Goal: Task Accomplishment & Management: Use online tool/utility

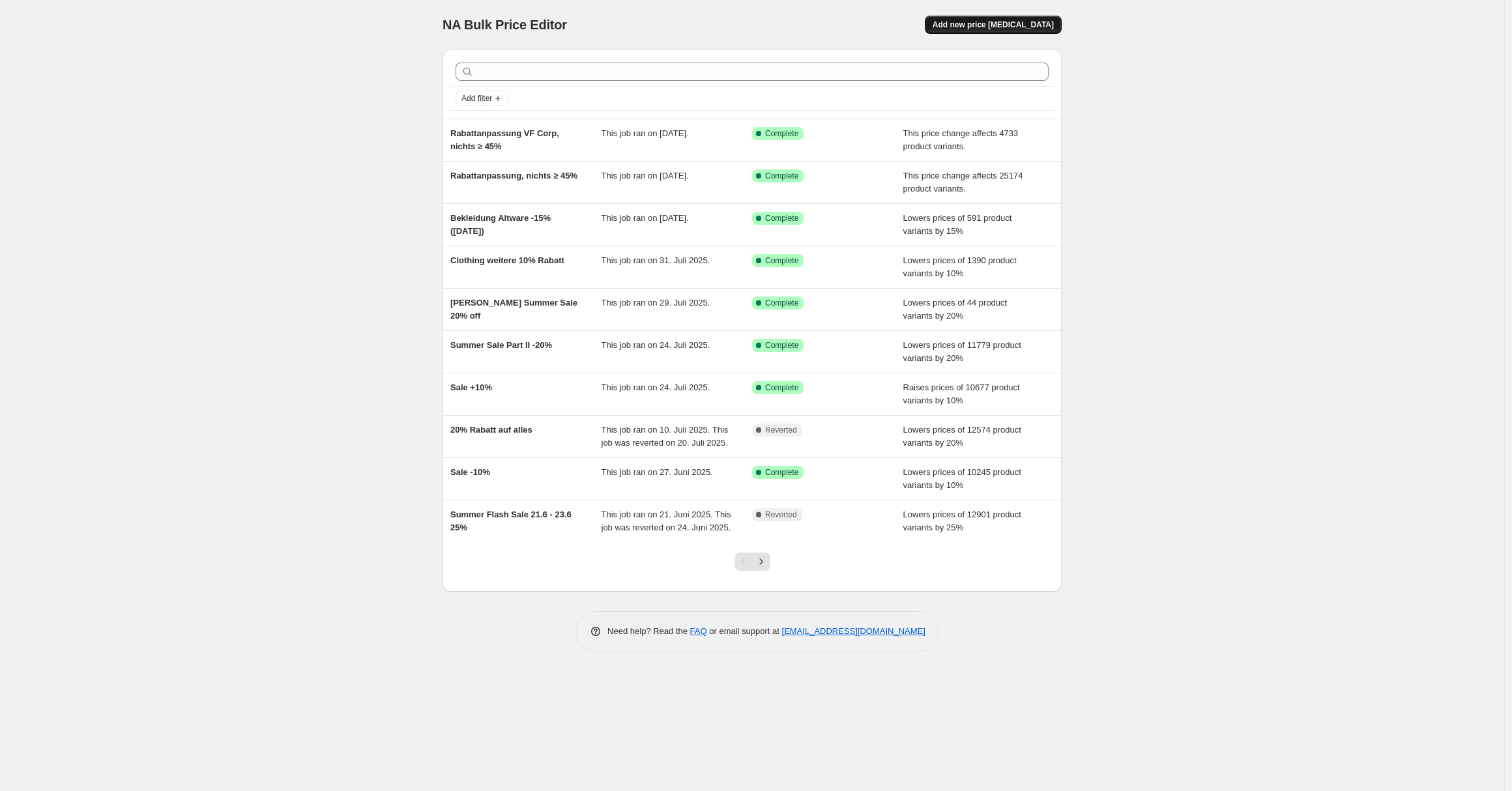
click at [962, 17] on button "Add new price change job" at bounding box center [993, 25] width 137 height 18
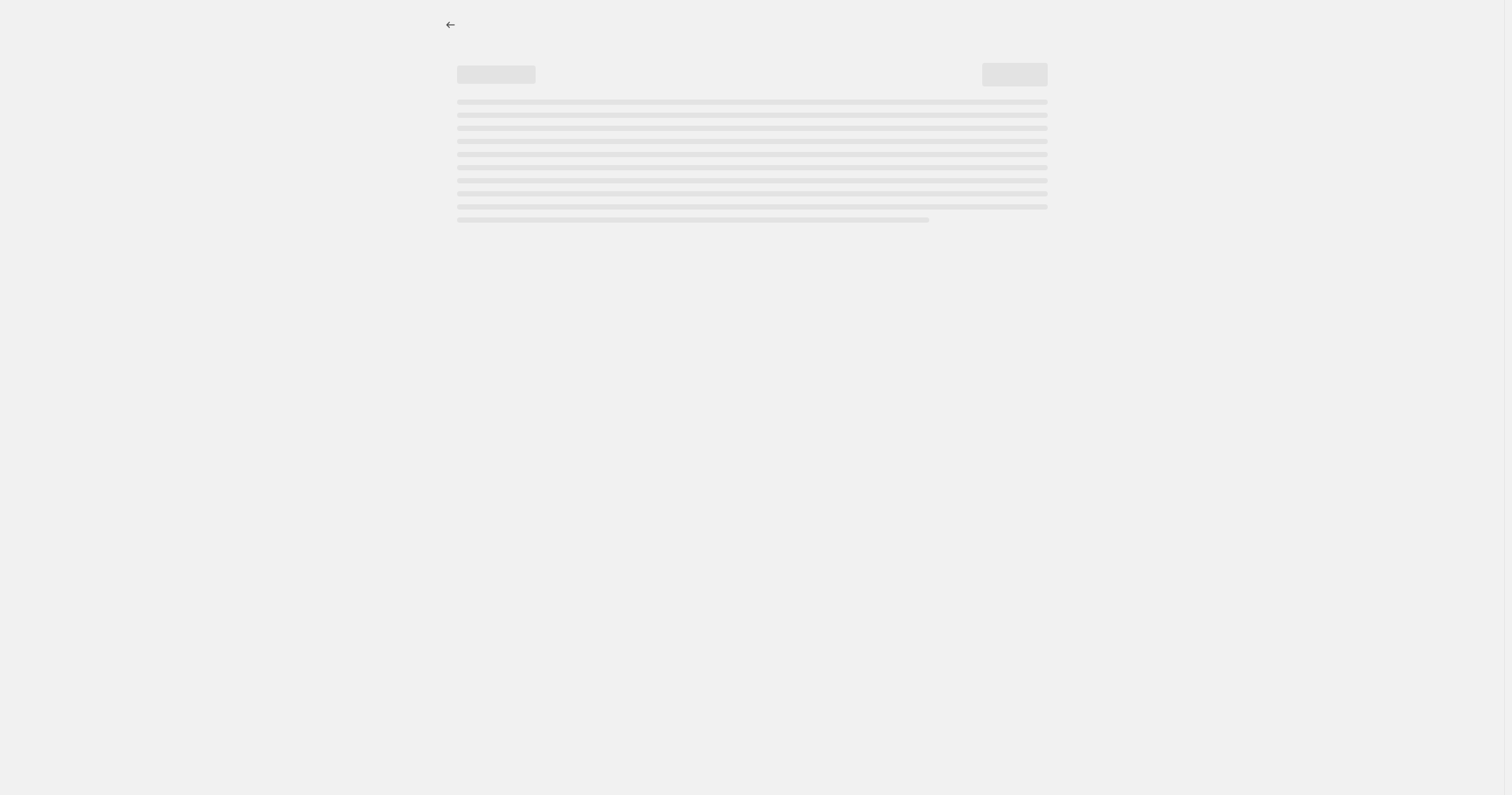
select select "percentage"
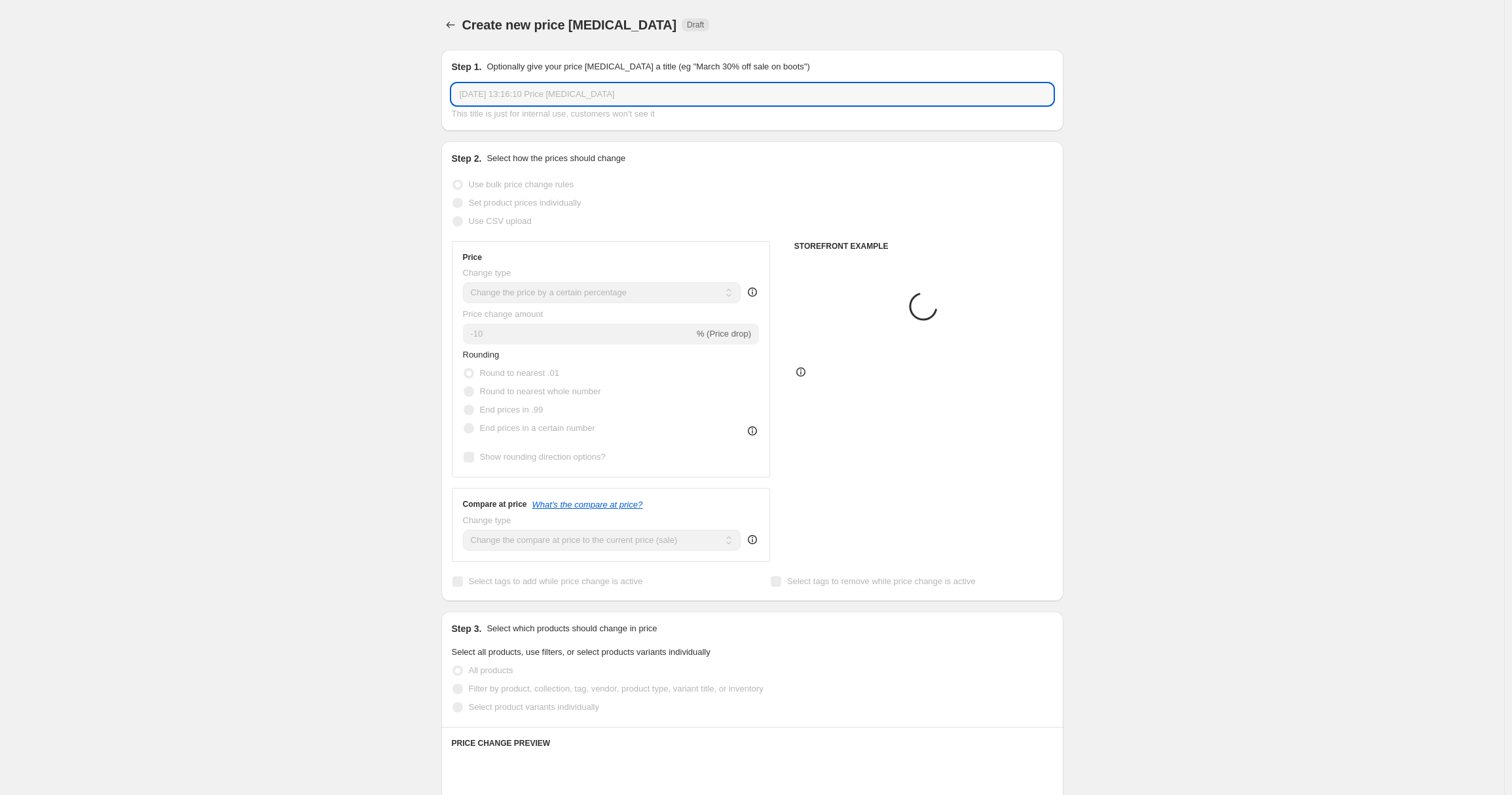
click at [611, 97] on input "2. Sept. 2025, 13:16:10 Price change job" at bounding box center [752, 95] width 601 height 21
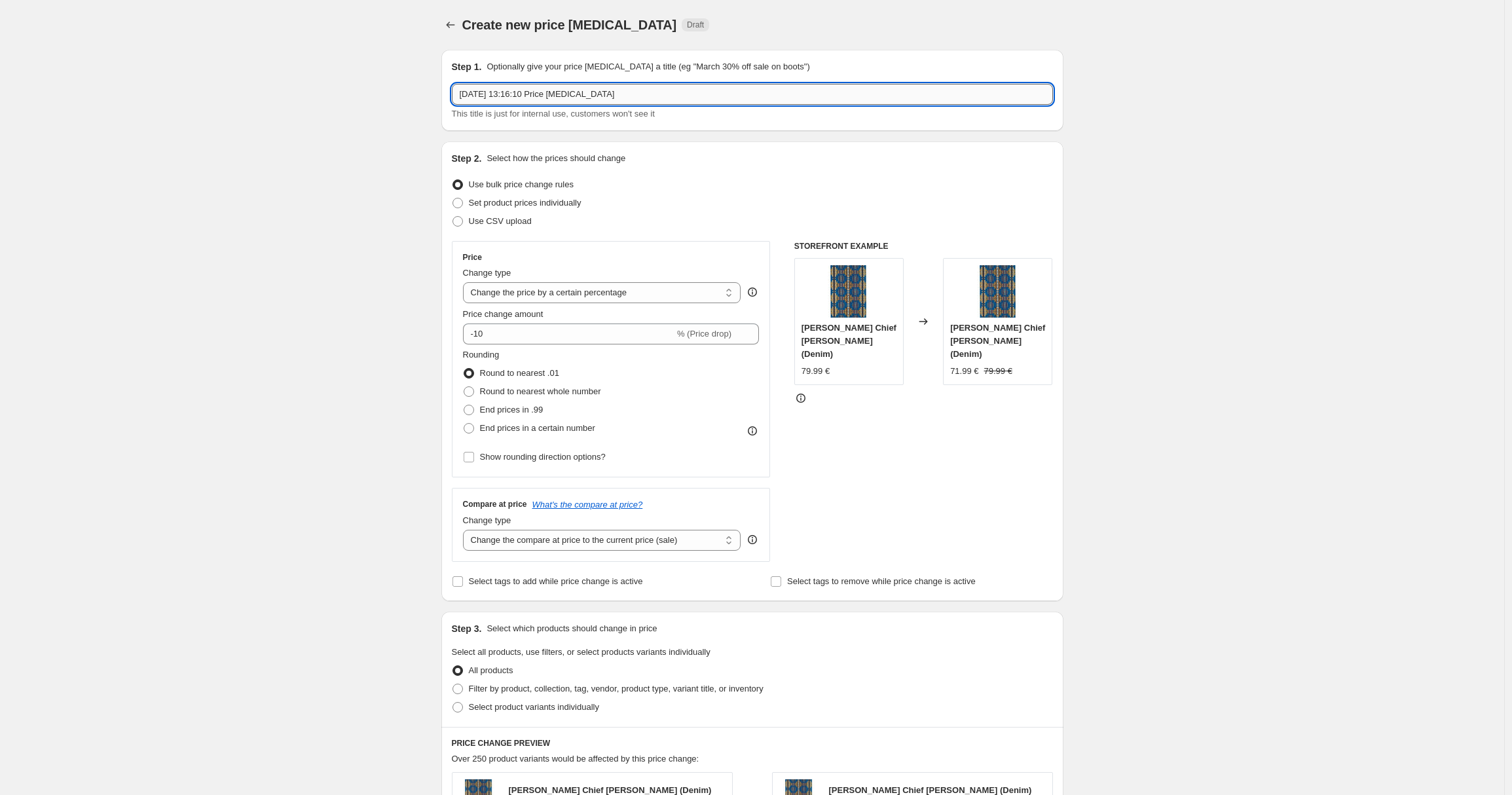
click at [611, 97] on input "2. Sept. 2025, 13:16:10 Price change job" at bounding box center [752, 95] width 601 height 21
click at [538, 97] on input "ASICS SportStyle auf Vollpreis" at bounding box center [752, 95] width 601 height 21
type input "ASICS SportStyle & Karhu auf Vollpreis"
drag, startPoint x: 428, startPoint y: 235, endPoint x: 493, endPoint y: 214, distance: 68.3
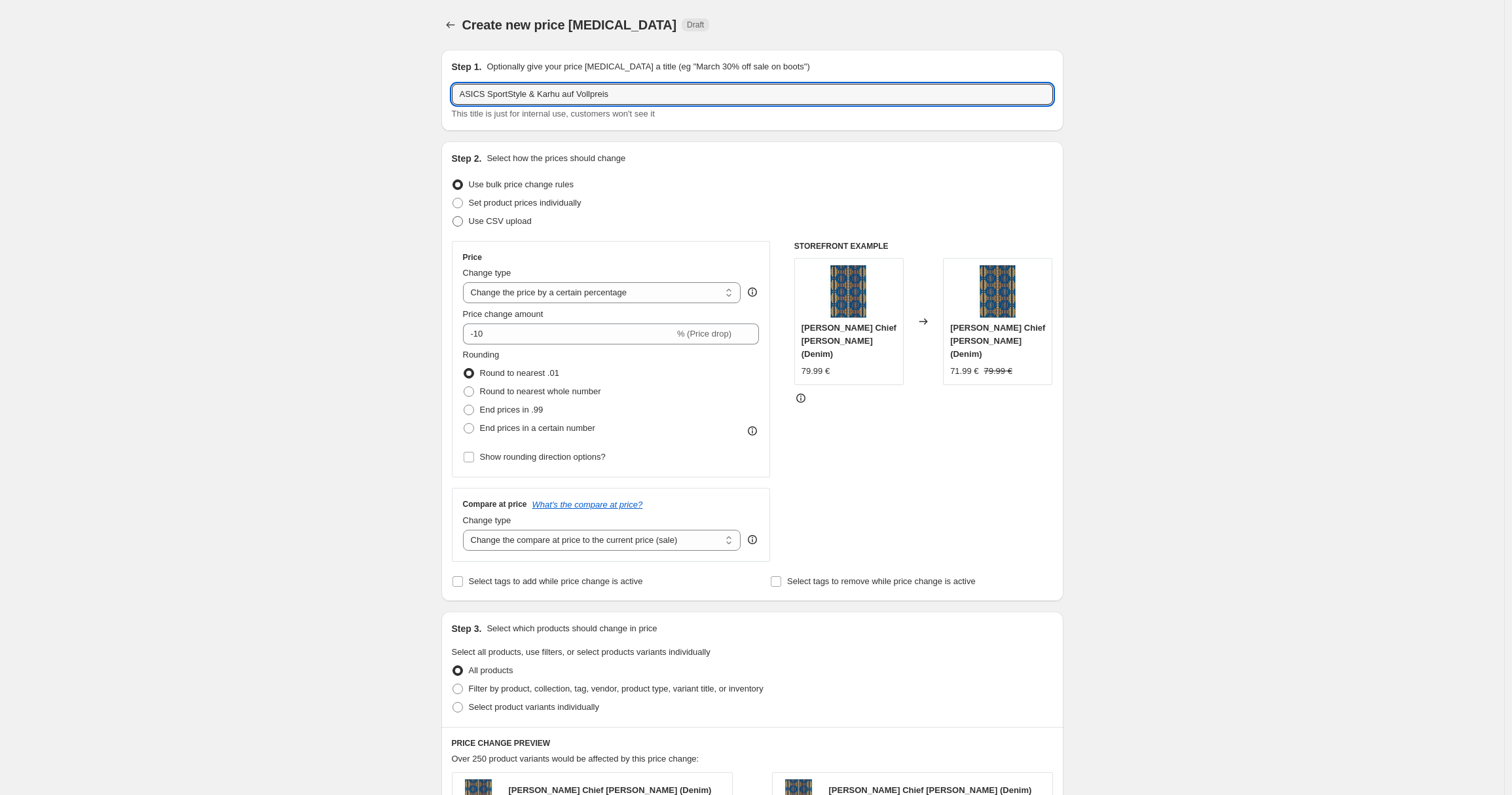
click at [428, 235] on div "Create new price change job. This page is ready Create new price change job Dra…" at bounding box center [752, 659] width 1504 height 1318
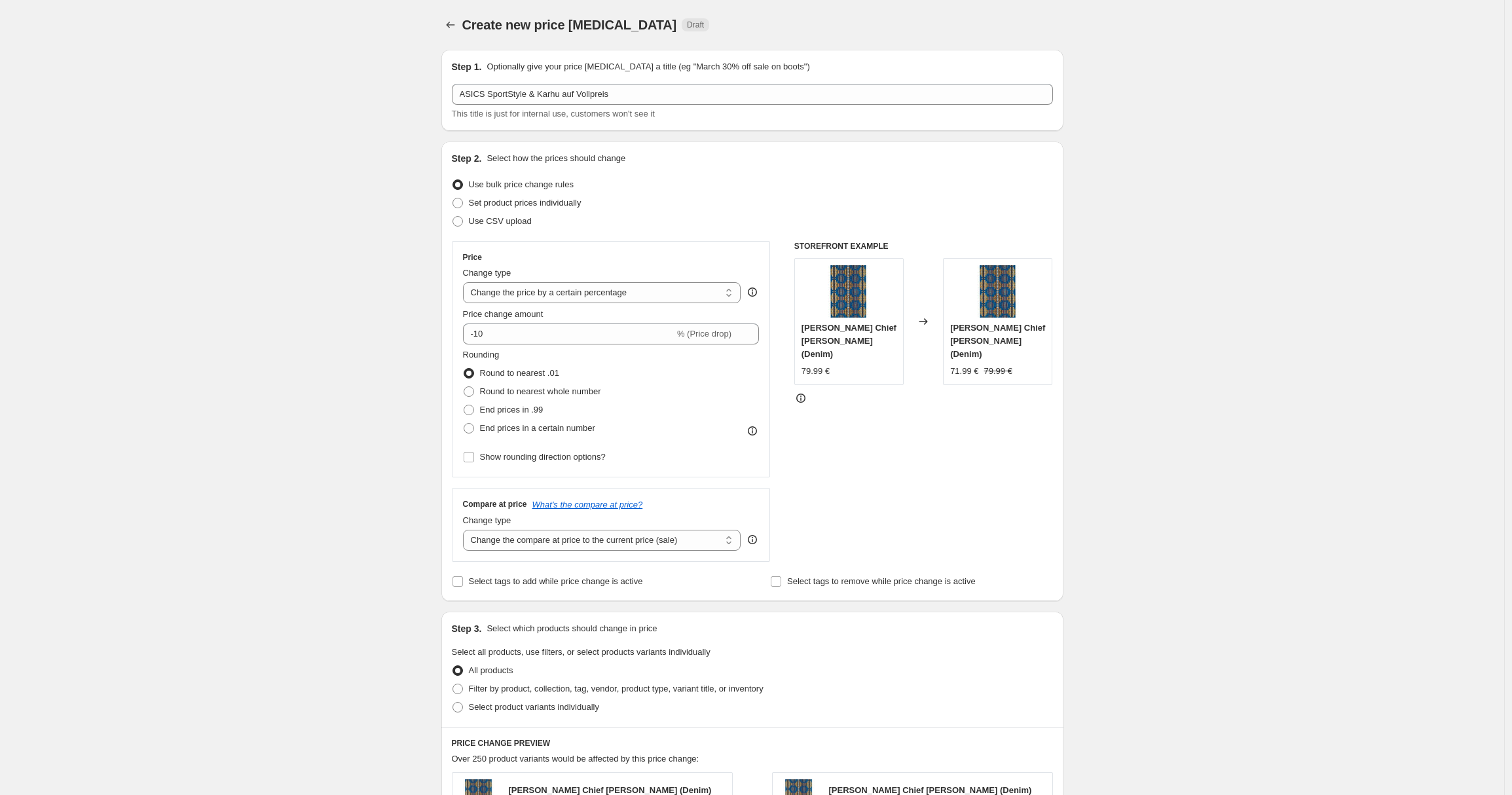
scroll to position [242, 0]
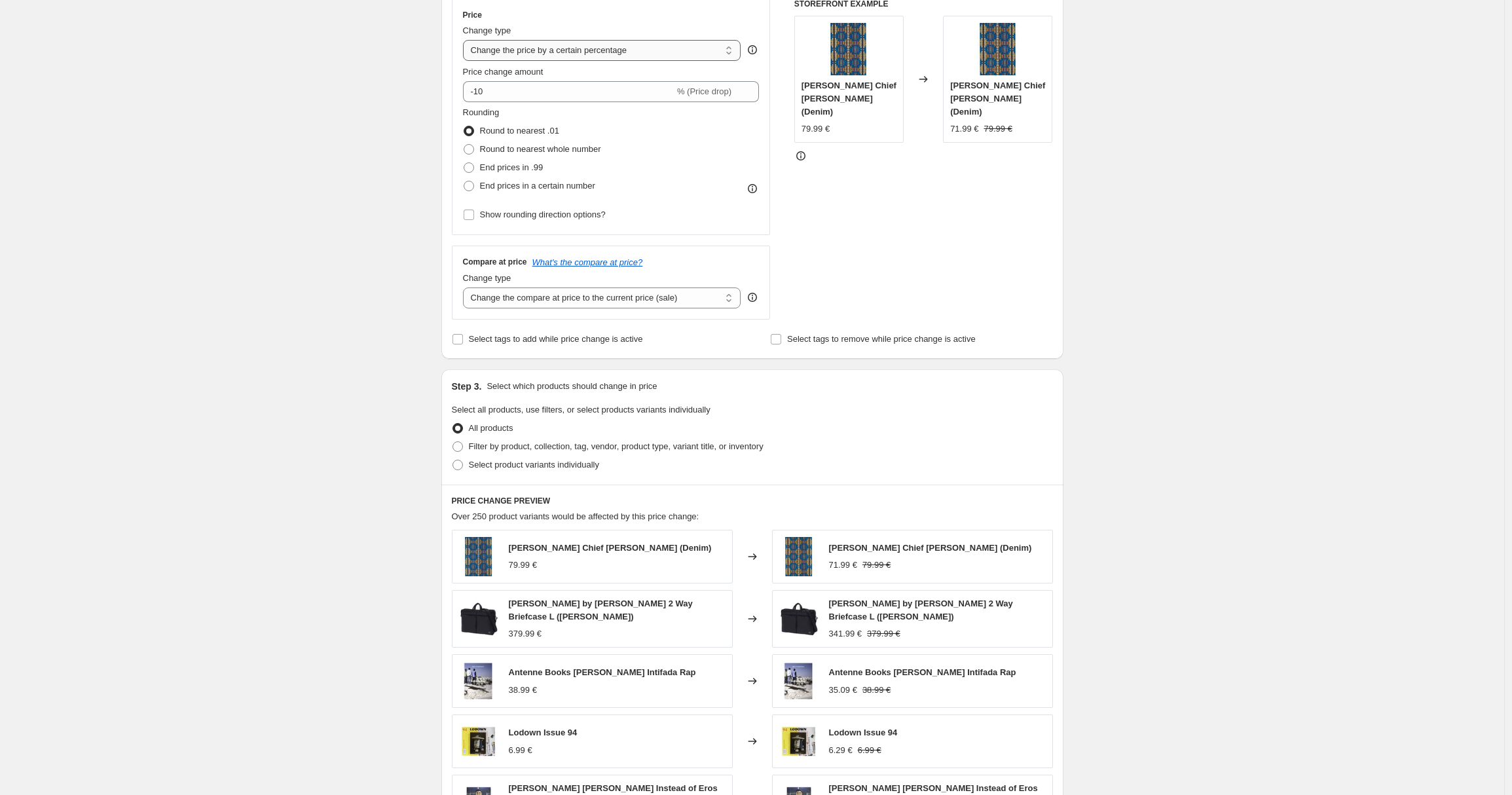
click at [566, 56] on select "Change the price to a certain amount Change the price by a certain amount Chang…" at bounding box center [602, 51] width 278 height 21
select select "ecap"
click at [466, 40] on select "Change the price to a certain amount Change the price by a certain amount Chang…" at bounding box center [602, 51] width 278 height 21
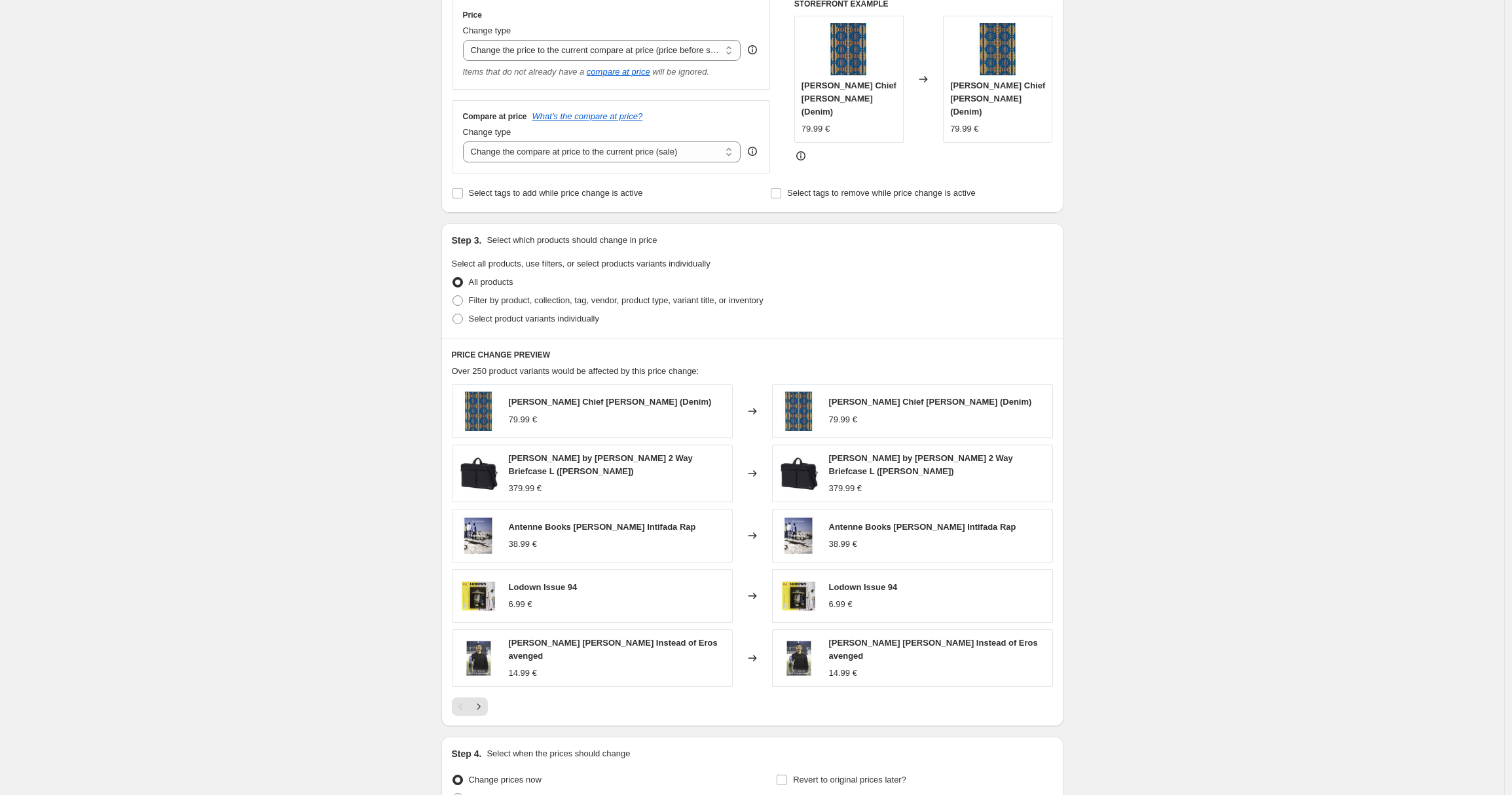
click at [1176, 285] on div "Create new price change job. This page is ready Create new price change job Dra…" at bounding box center [752, 343] width 1504 height 1171
click at [575, 143] on select "Change the compare at price to the current price (sale) Change the compare at p…" at bounding box center [602, 152] width 278 height 21
click at [466, 141] on select "Change the compare at price to the current price (sale) Change the compare at p…" at bounding box center [602, 152] width 278 height 21
click at [542, 143] on select "Change the compare at price to the current price (sale) Change the compare at p…" at bounding box center [602, 152] width 278 height 21
select select "no_change"
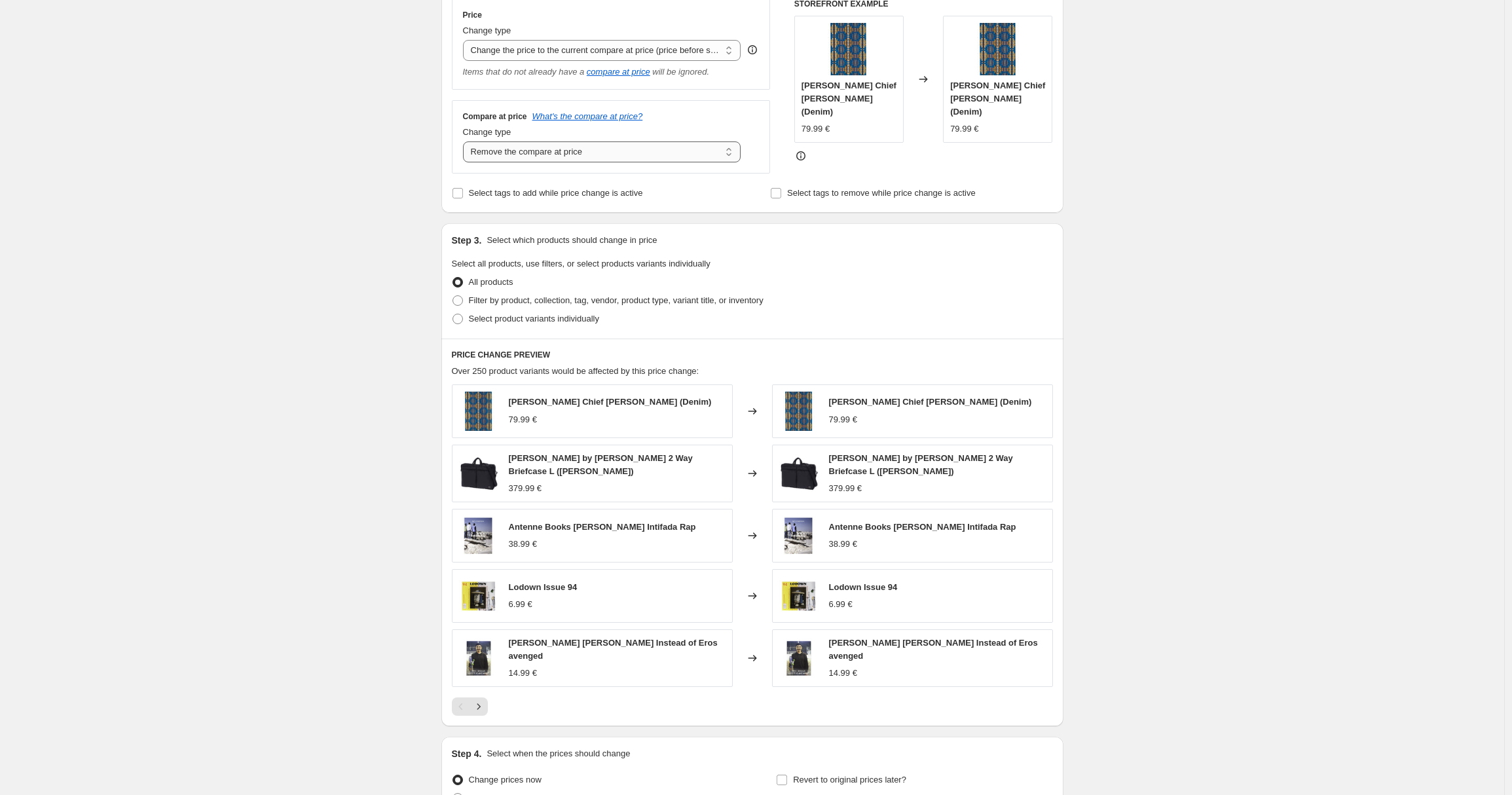
click at [466, 141] on select "Change the compare at price to the current price (sale) Change the compare at p…" at bounding box center [602, 152] width 278 height 21
click at [286, 202] on div "Create new price change job. This page is ready Create new price change job Dra…" at bounding box center [752, 343] width 1504 height 1171
drag, startPoint x: 613, startPoint y: 304, endPoint x: 651, endPoint y: 308, distance: 38.2
click at [613, 304] on span "Filter by product, collection, tag, vendor, product type, variant title, or inv…" at bounding box center [616, 300] width 295 height 10
click at [453, 296] on input "Filter by product, collection, tag, vendor, product type, variant title, or inv…" at bounding box center [453, 296] width 1 height 1
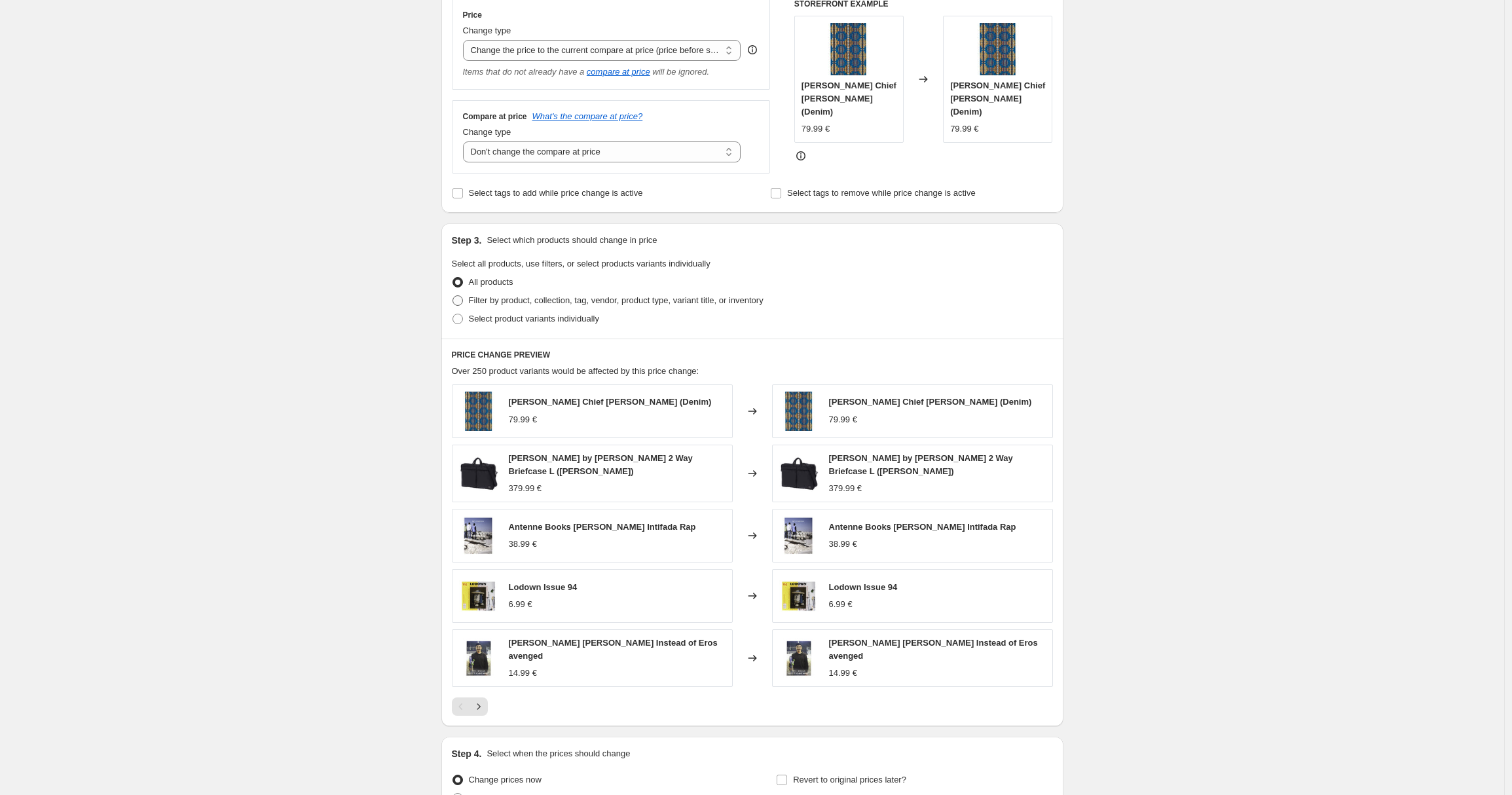
radio input "true"
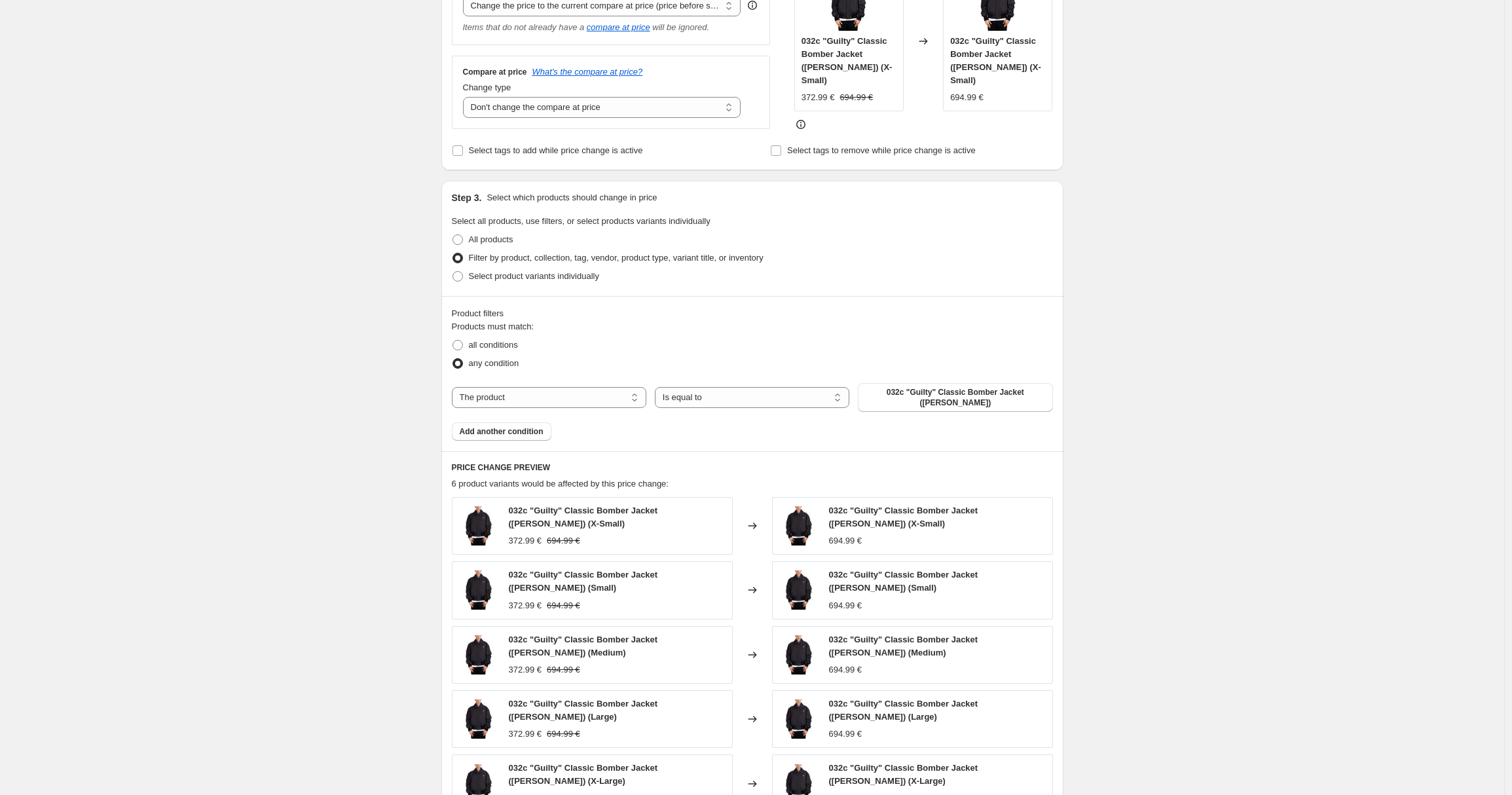
scroll to position [414, 0]
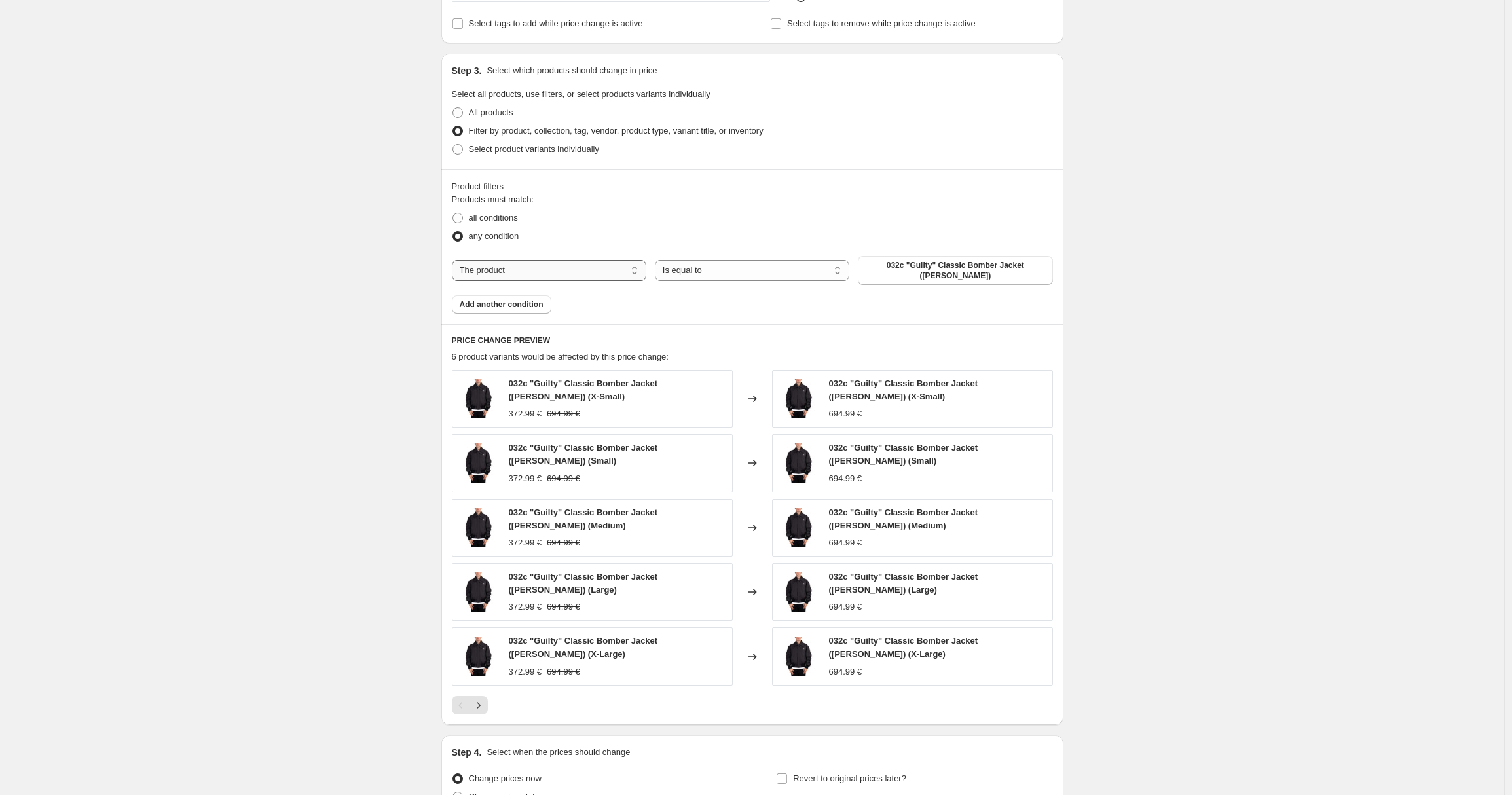
click at [618, 261] on select "The product The product's collection The product's tag The product's vendor The…" at bounding box center [549, 271] width 194 height 21
select select "vendor"
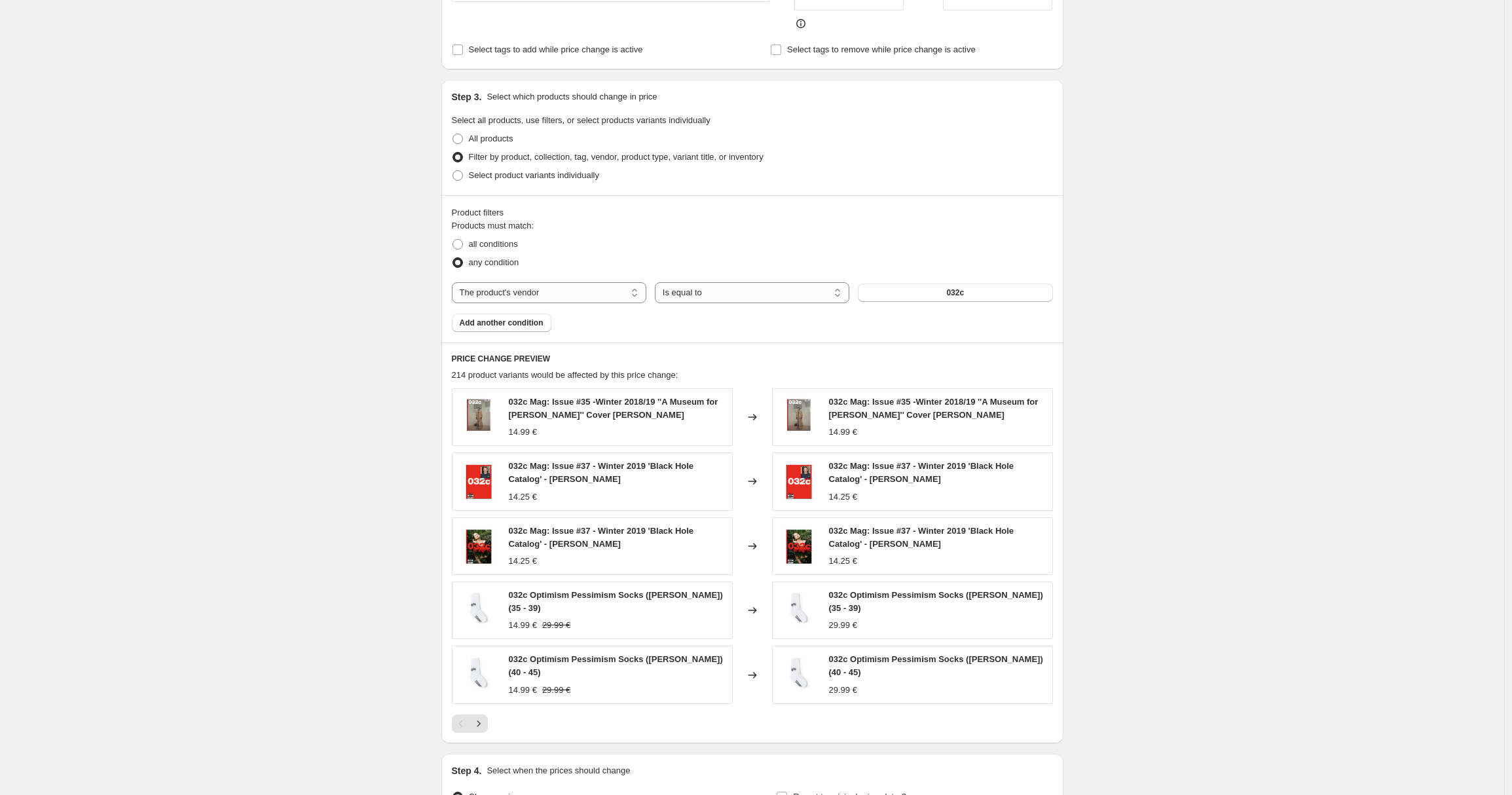
click at [935, 269] on div "Products must match: all conditions any condition The product The product's col…" at bounding box center [752, 275] width 601 height 112
click at [937, 284] on button "032c" at bounding box center [955, 293] width 194 height 18
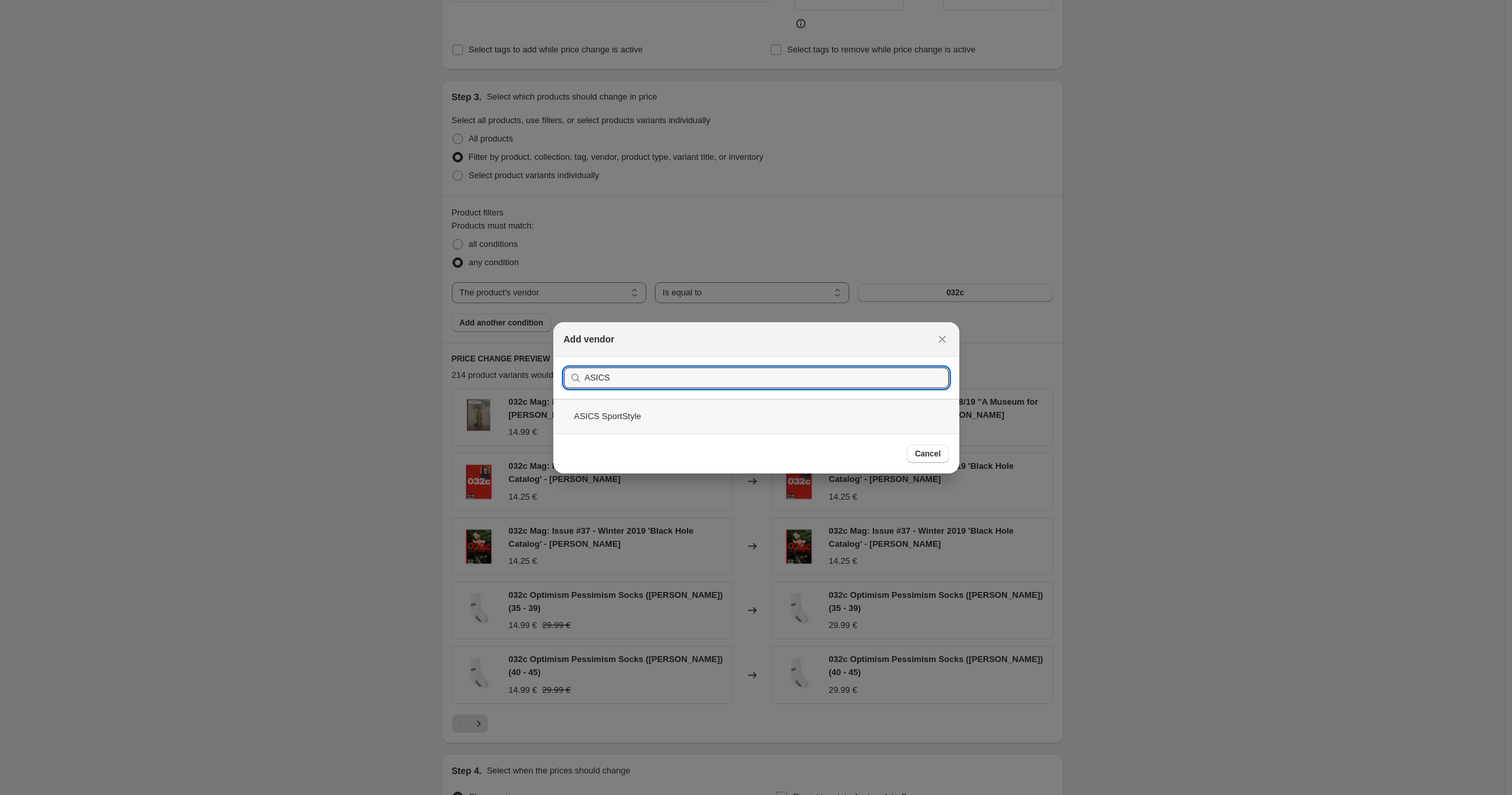
type input "ASICS"
click at [627, 412] on div "ASICS SportStyle" at bounding box center [756, 416] width 406 height 35
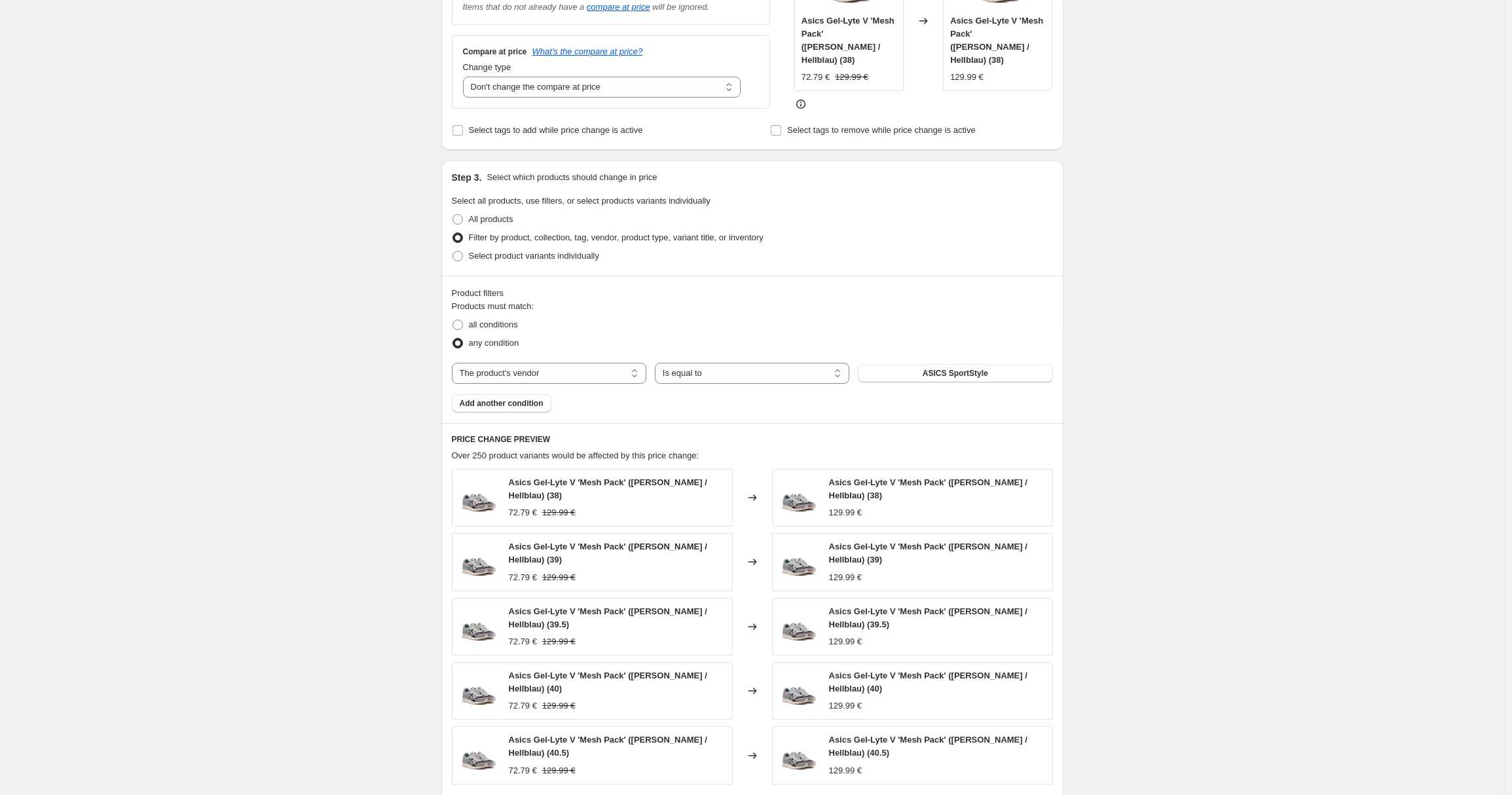
scroll to position [380, 0]
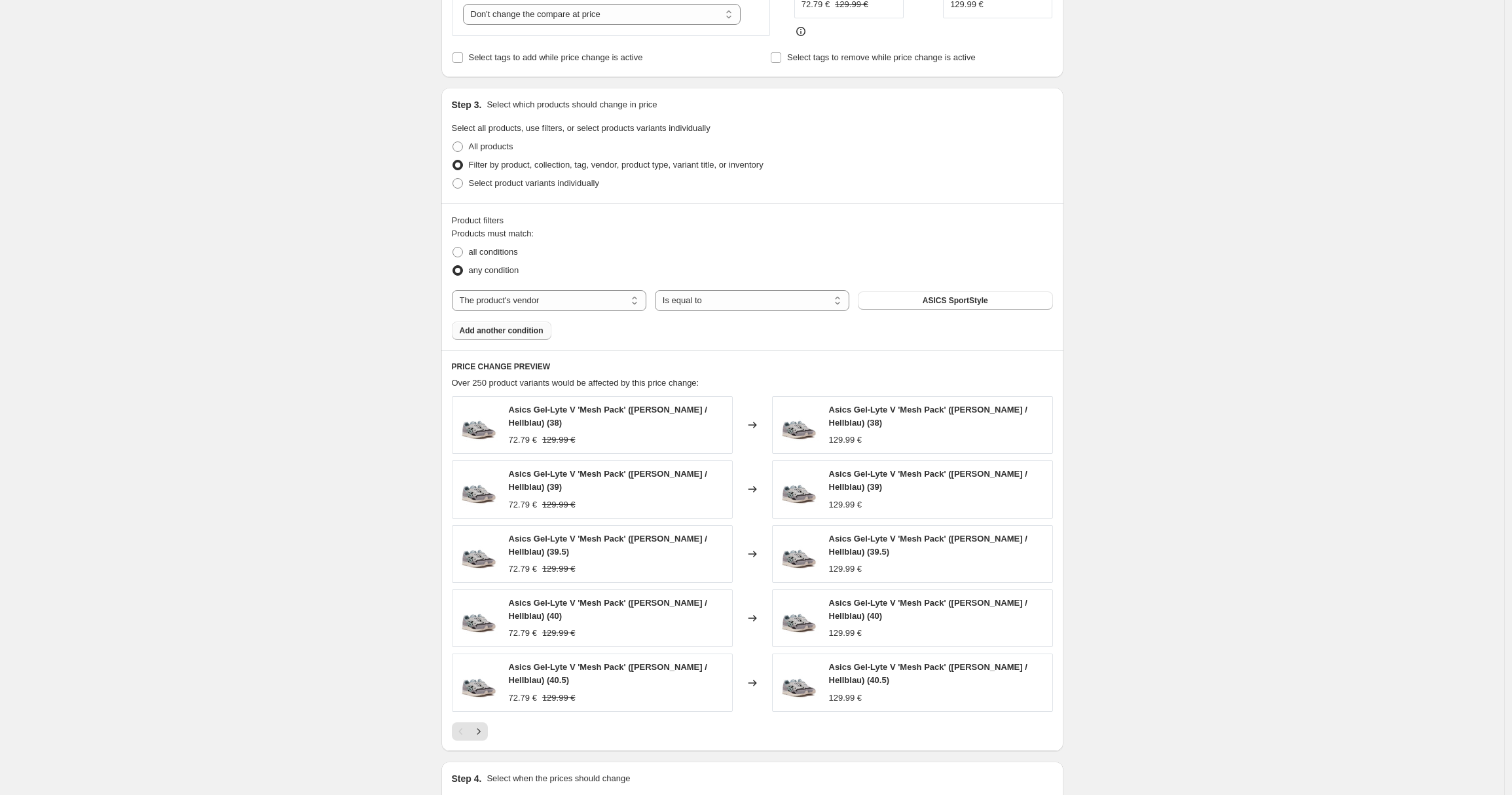
click at [505, 325] on span "Add another condition" at bounding box center [502, 330] width 84 height 11
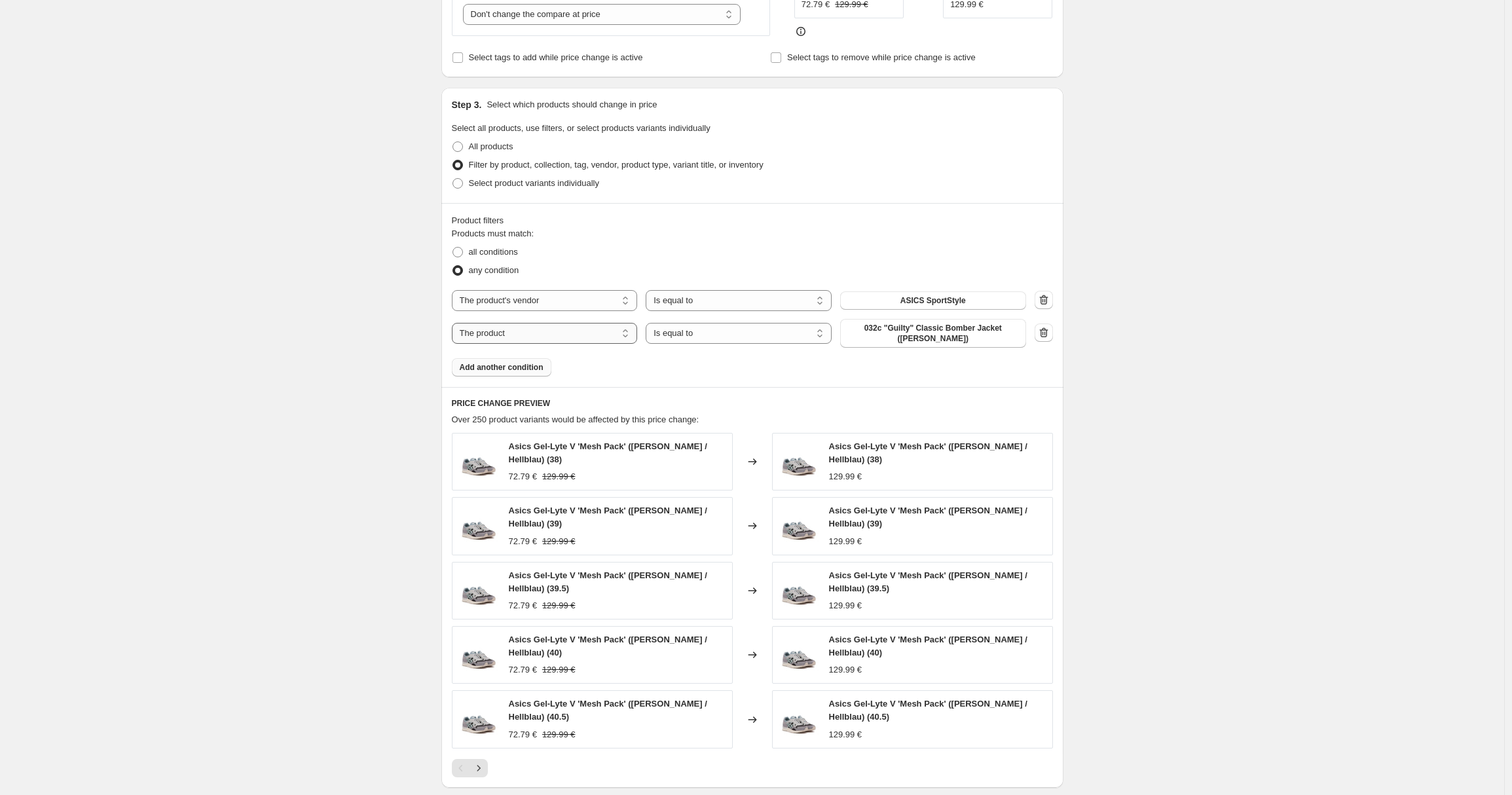
click at [546, 333] on select "The product The product's collection The product's tag The product's vendor The…" at bounding box center [545, 333] width 186 height 21
select select "vendor"
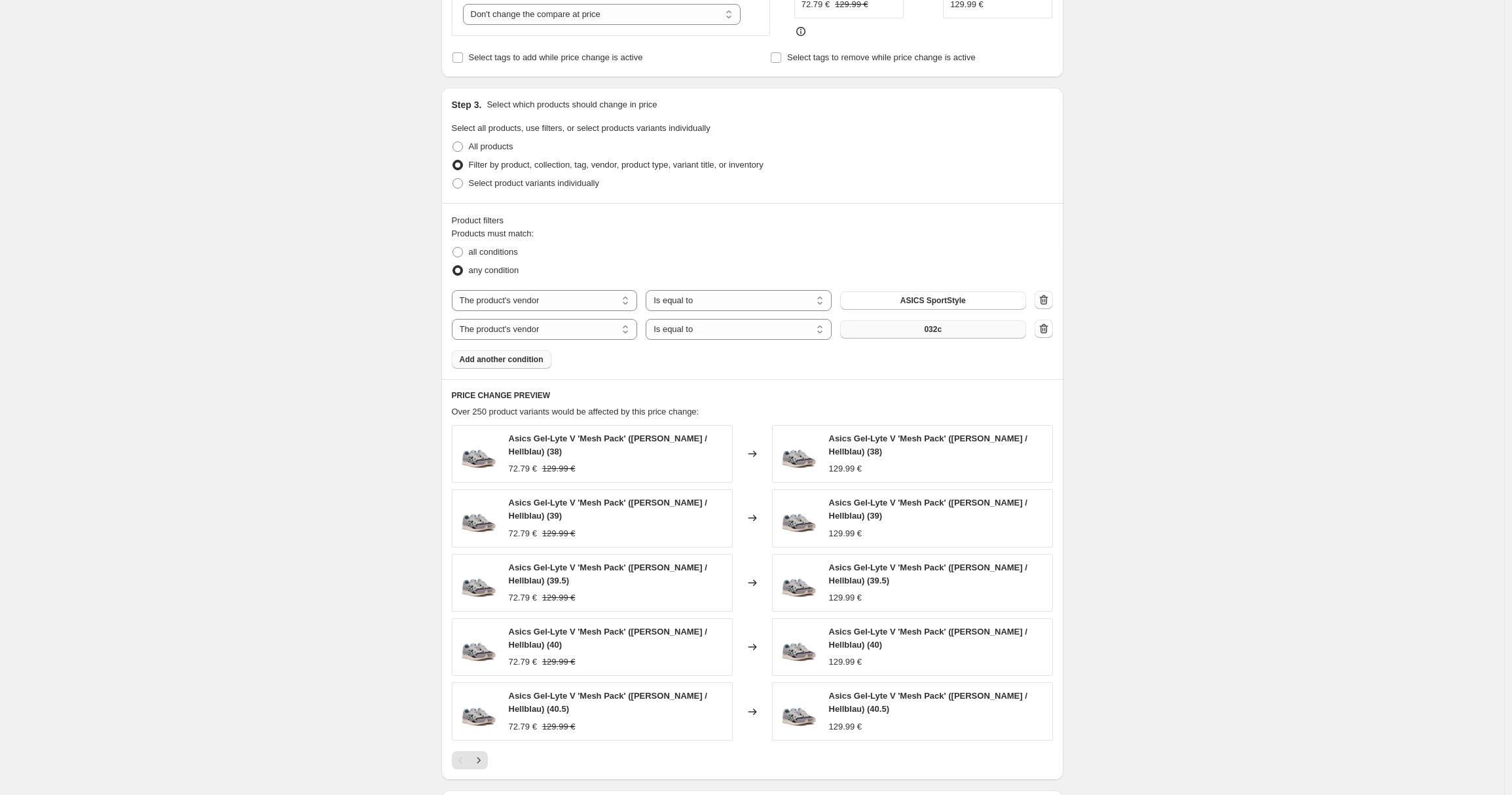
click at [951, 334] on button "032c" at bounding box center [933, 329] width 186 height 18
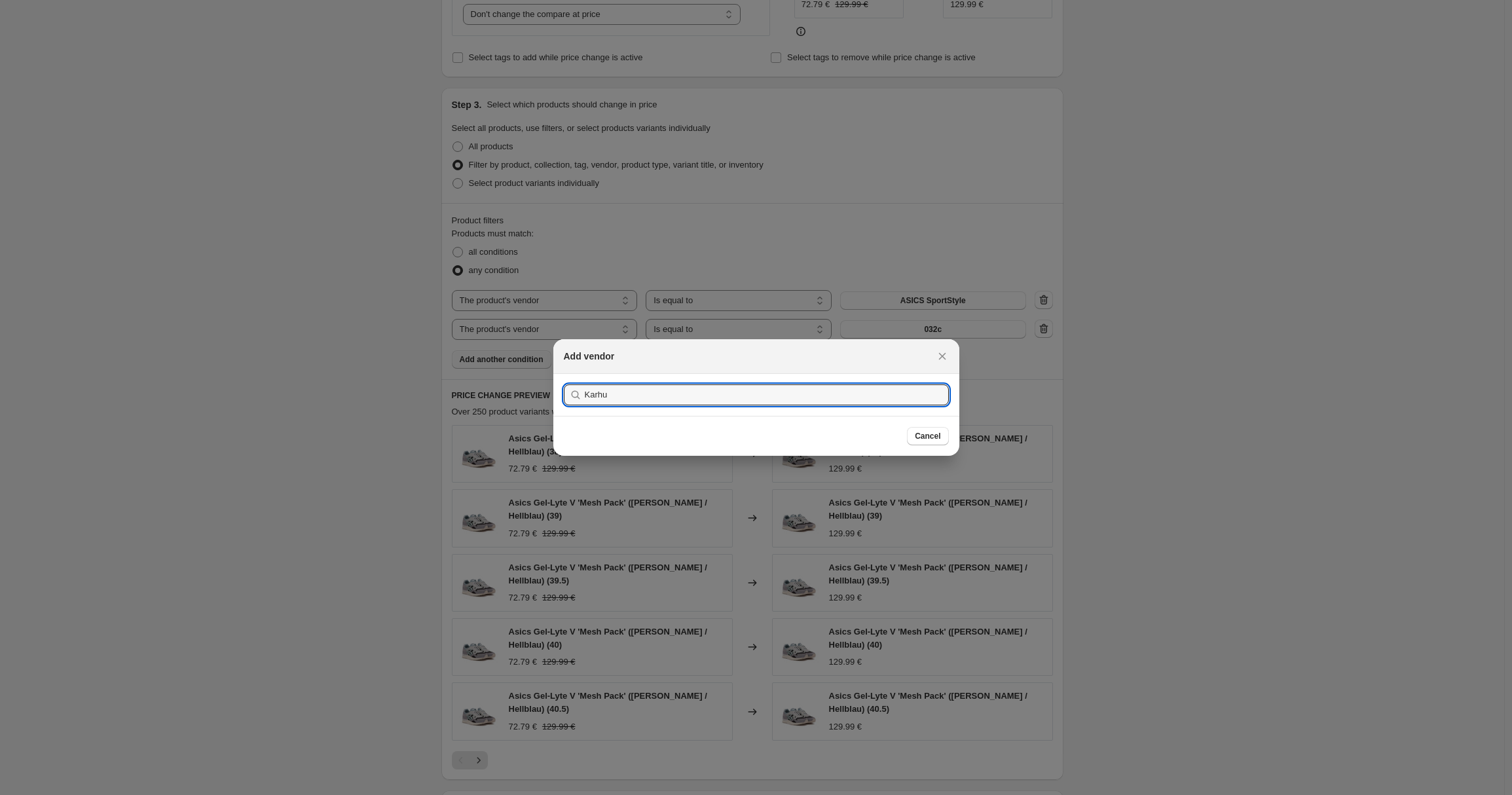
type input "Karhu"
click at [564, 374] on button "Submit" at bounding box center [582, 380] width 37 height 14
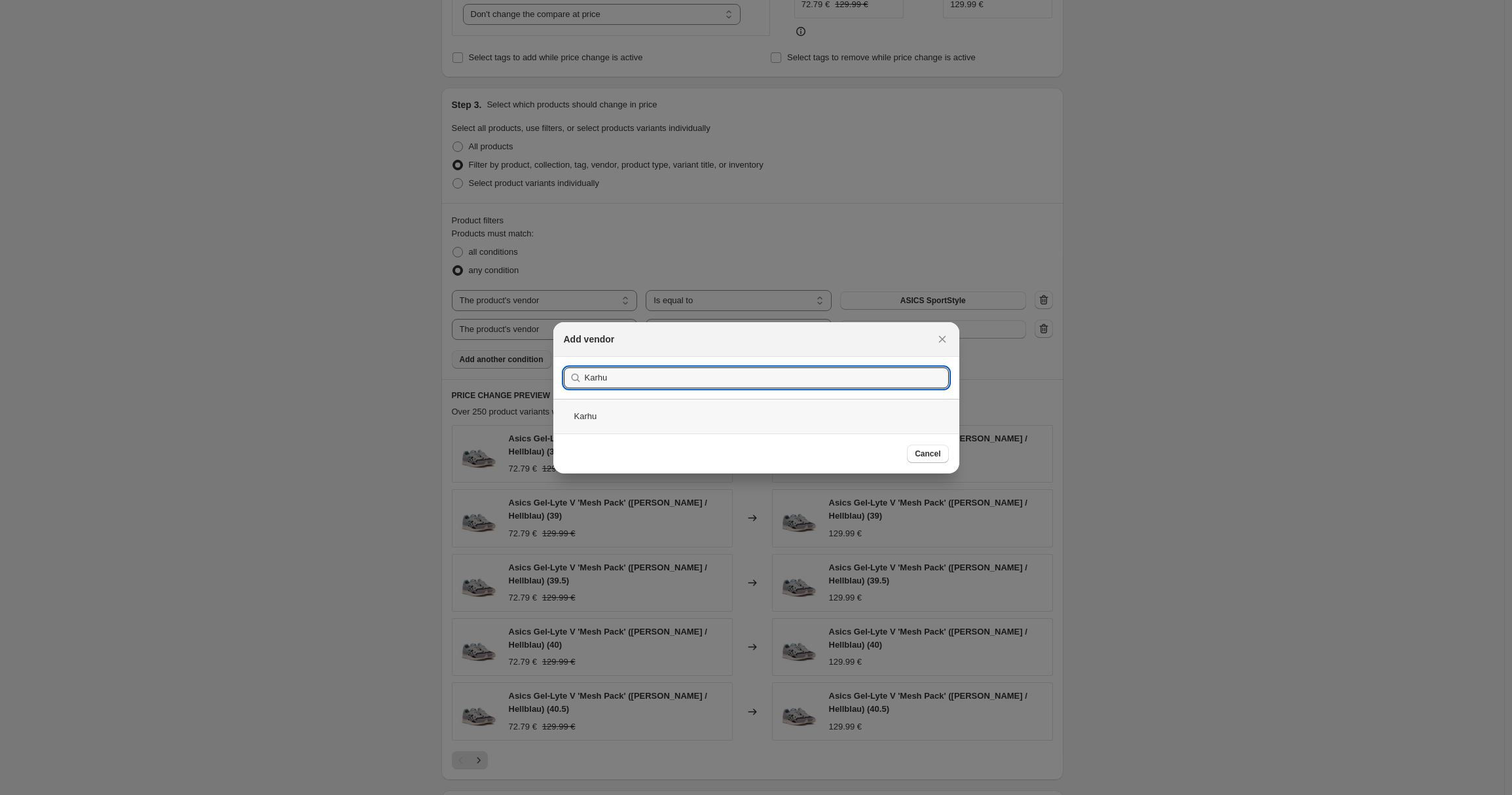
click at [632, 428] on div "Karhu" at bounding box center [756, 416] width 406 height 35
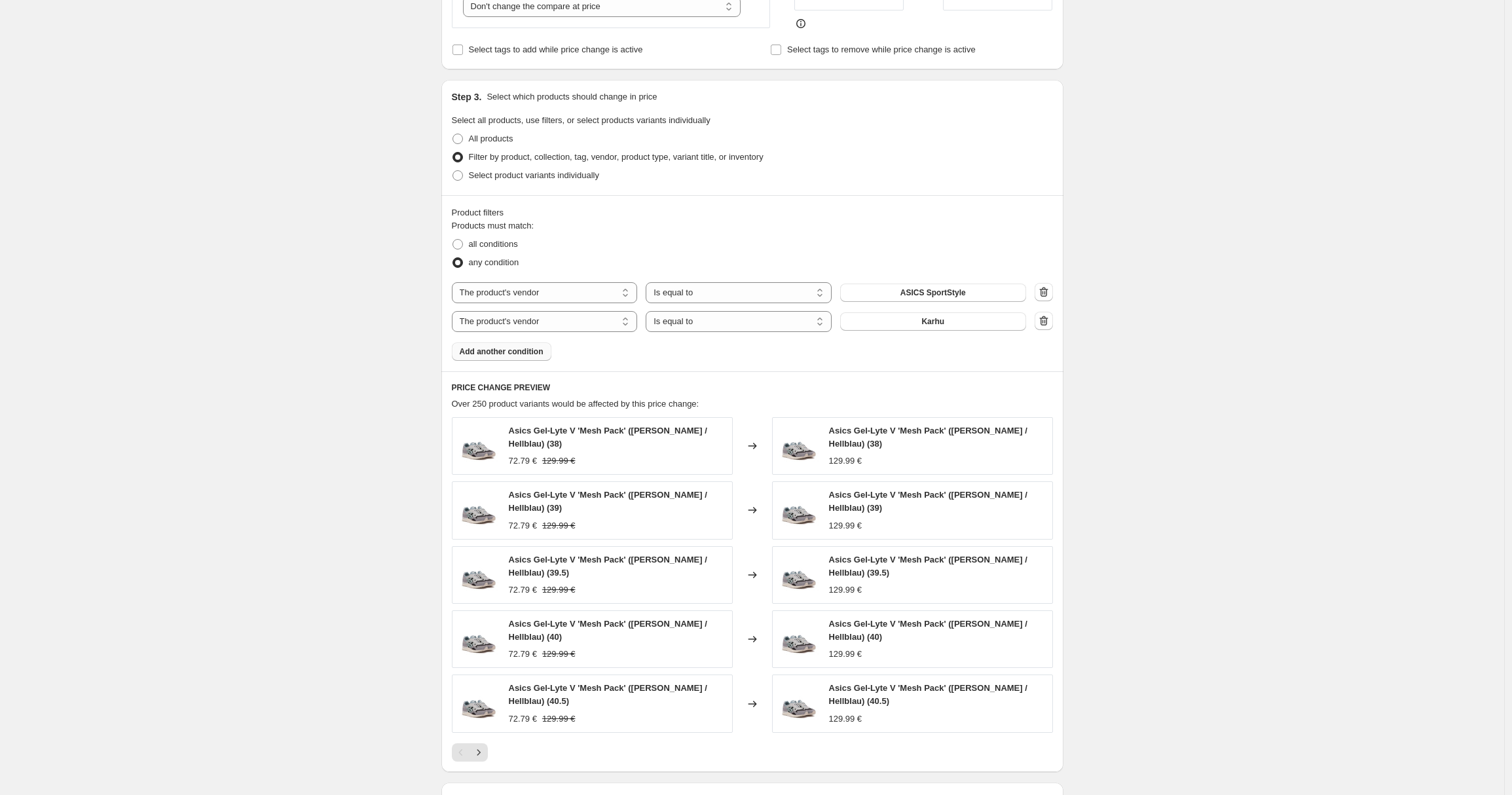
scroll to position [566, 0]
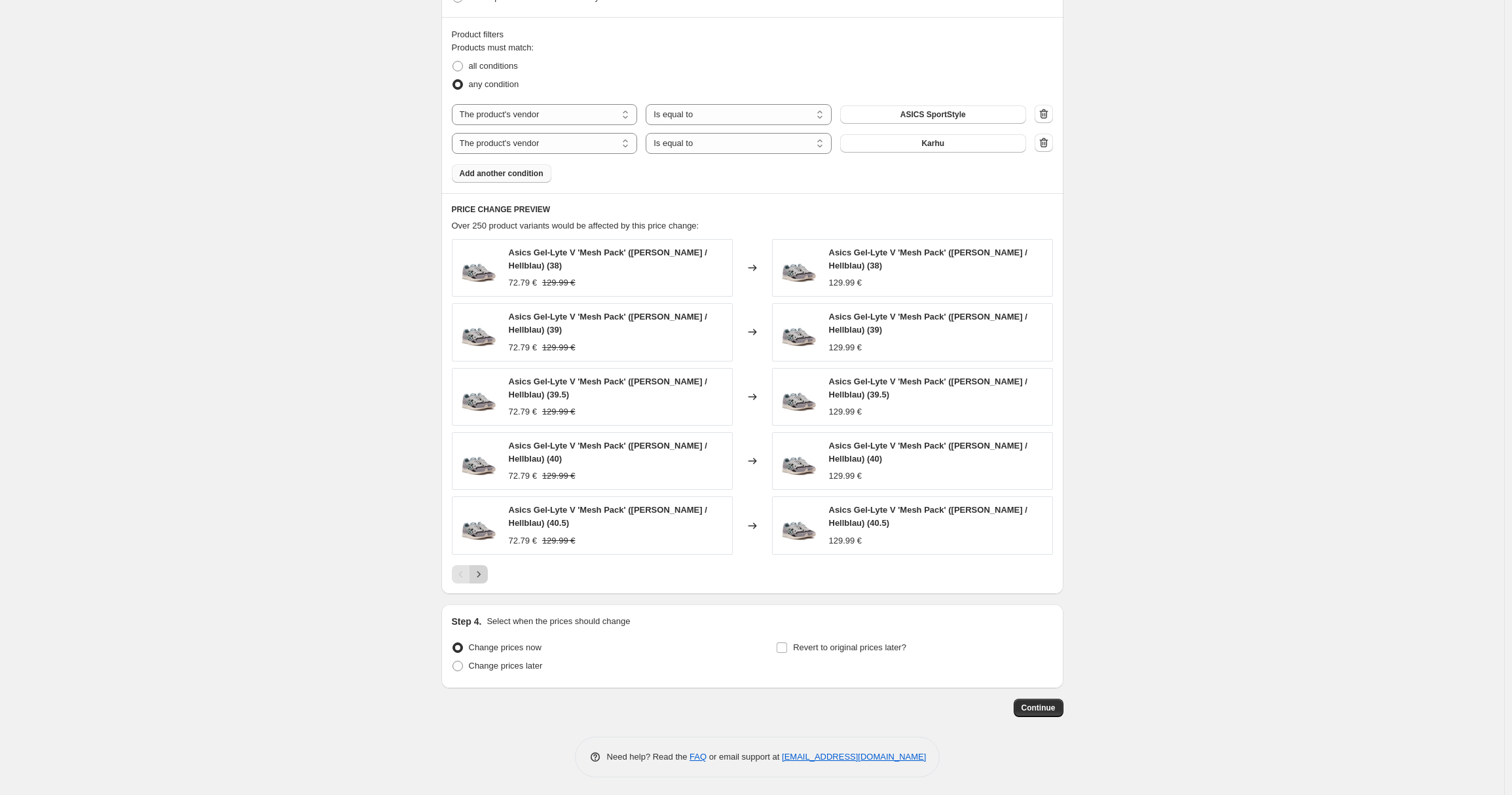
click at [477, 574] on icon "Next" at bounding box center [479, 574] width 13 height 13
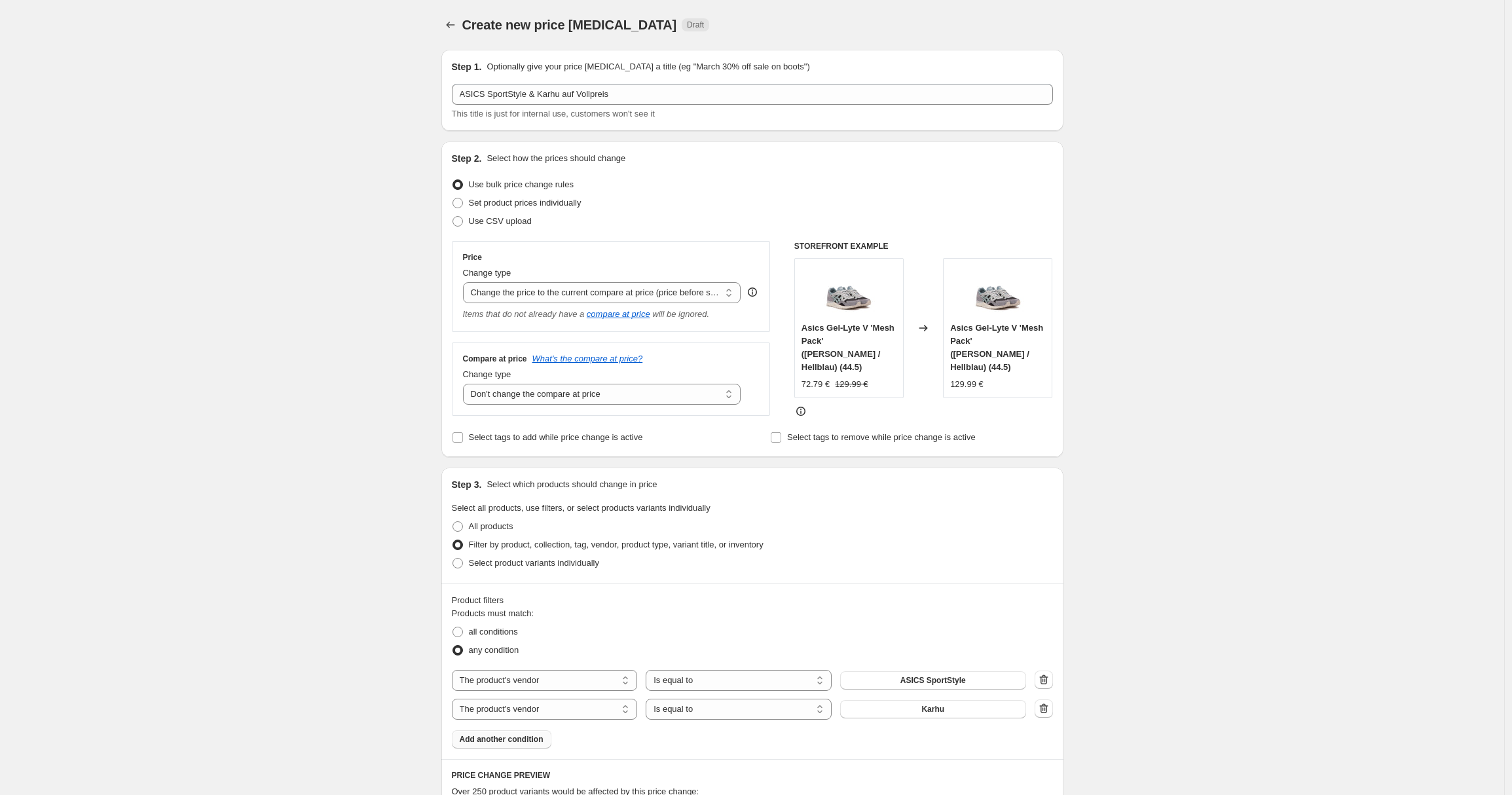
scroll to position [553, 0]
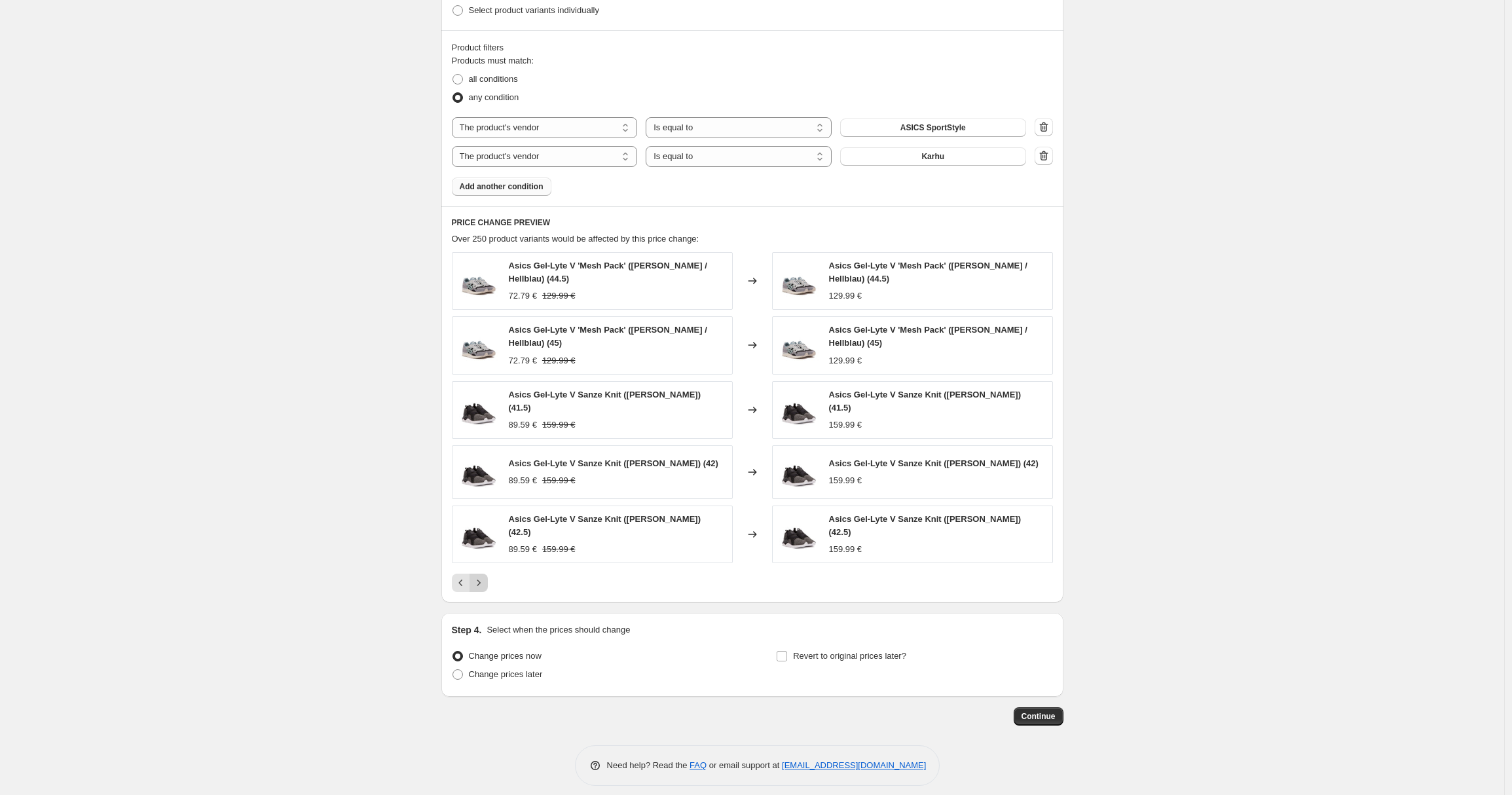
click at [477, 576] on icon "Next" at bounding box center [479, 583] width 13 height 13
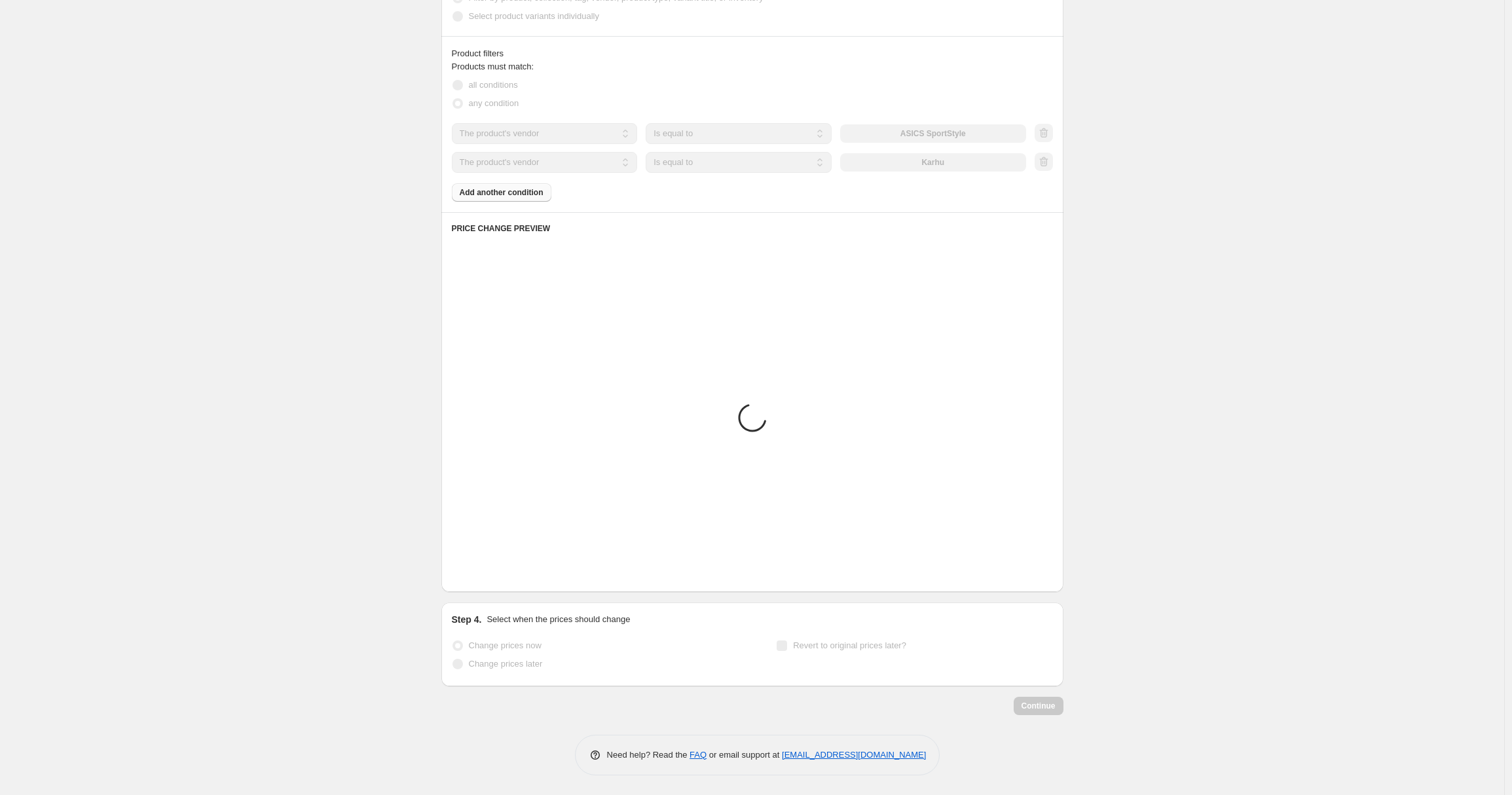
scroll to position [545, 0]
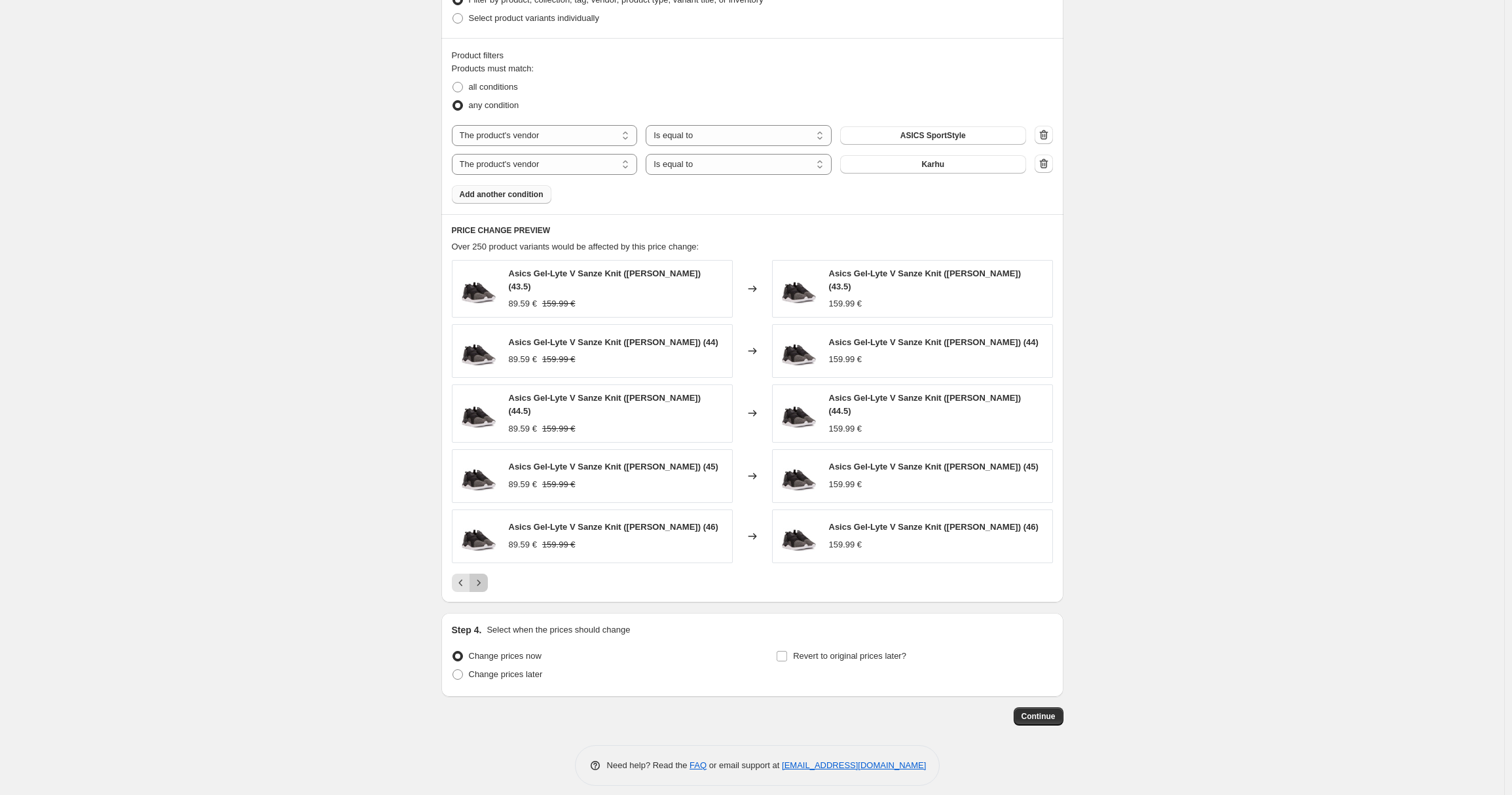
click at [477, 576] on icon "Next" at bounding box center [479, 583] width 13 height 13
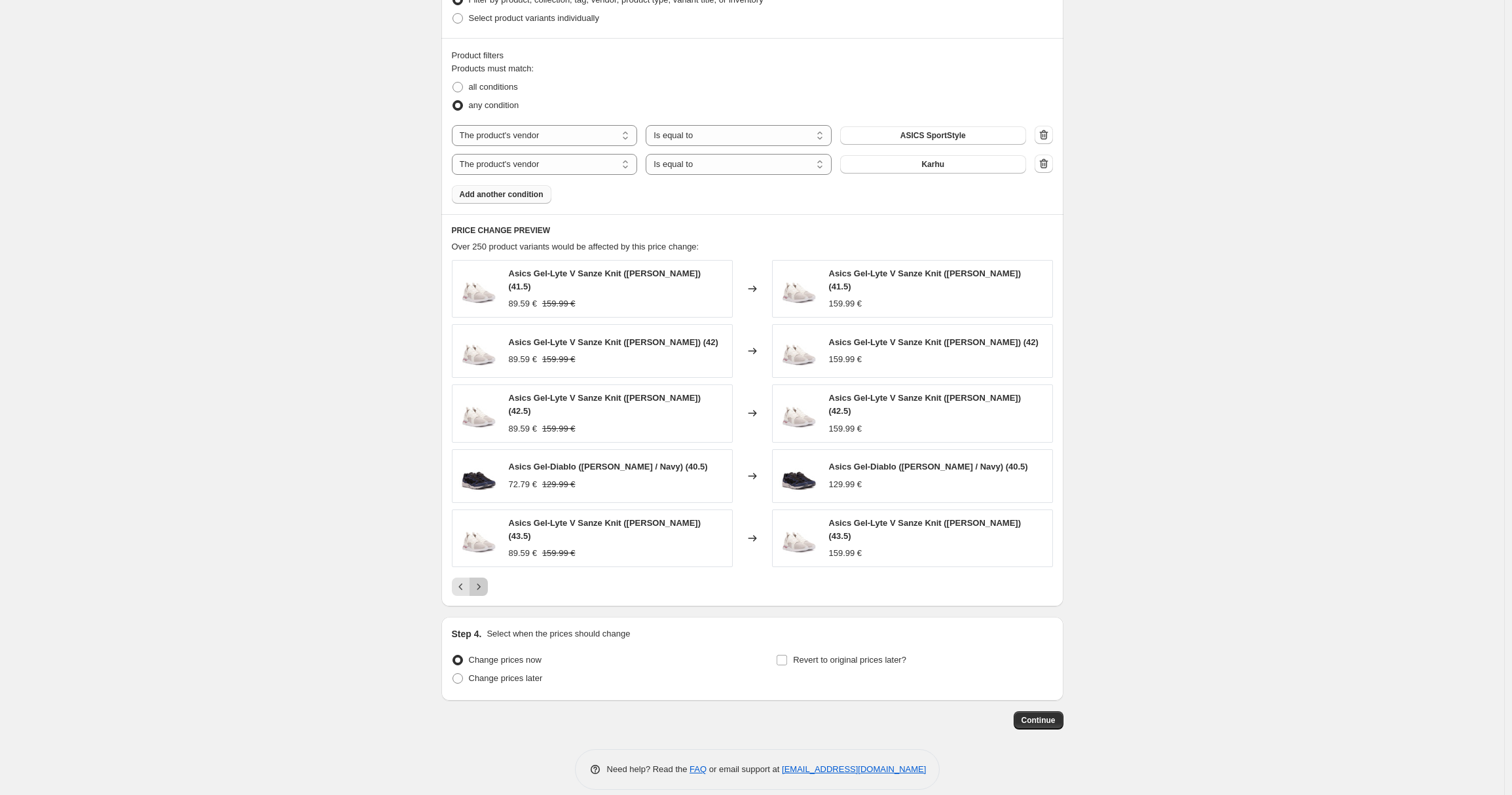
click at [477, 580] on icon "Next" at bounding box center [479, 587] width 13 height 13
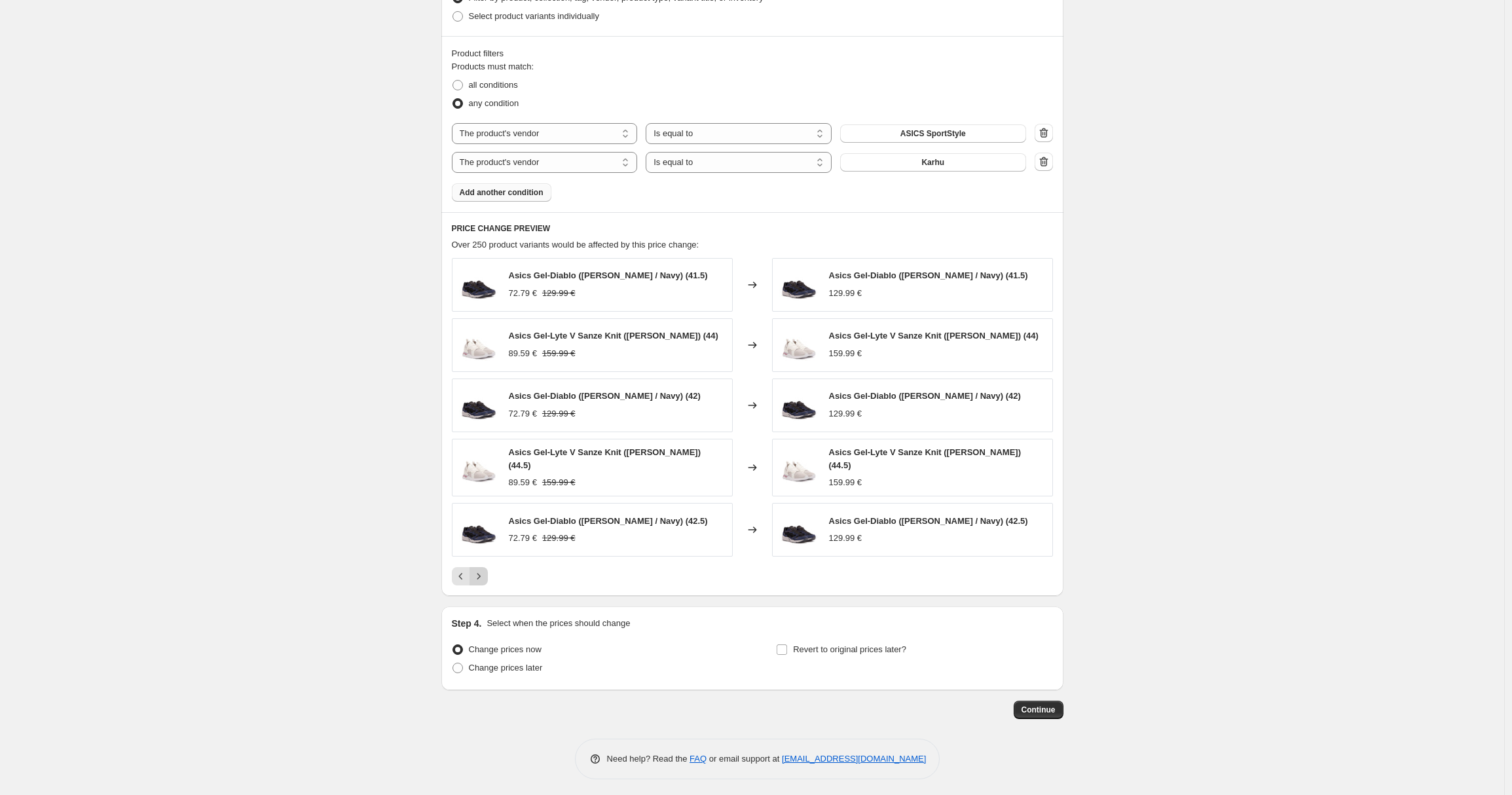
click at [477, 574] on icon "Next" at bounding box center [479, 576] width 13 height 13
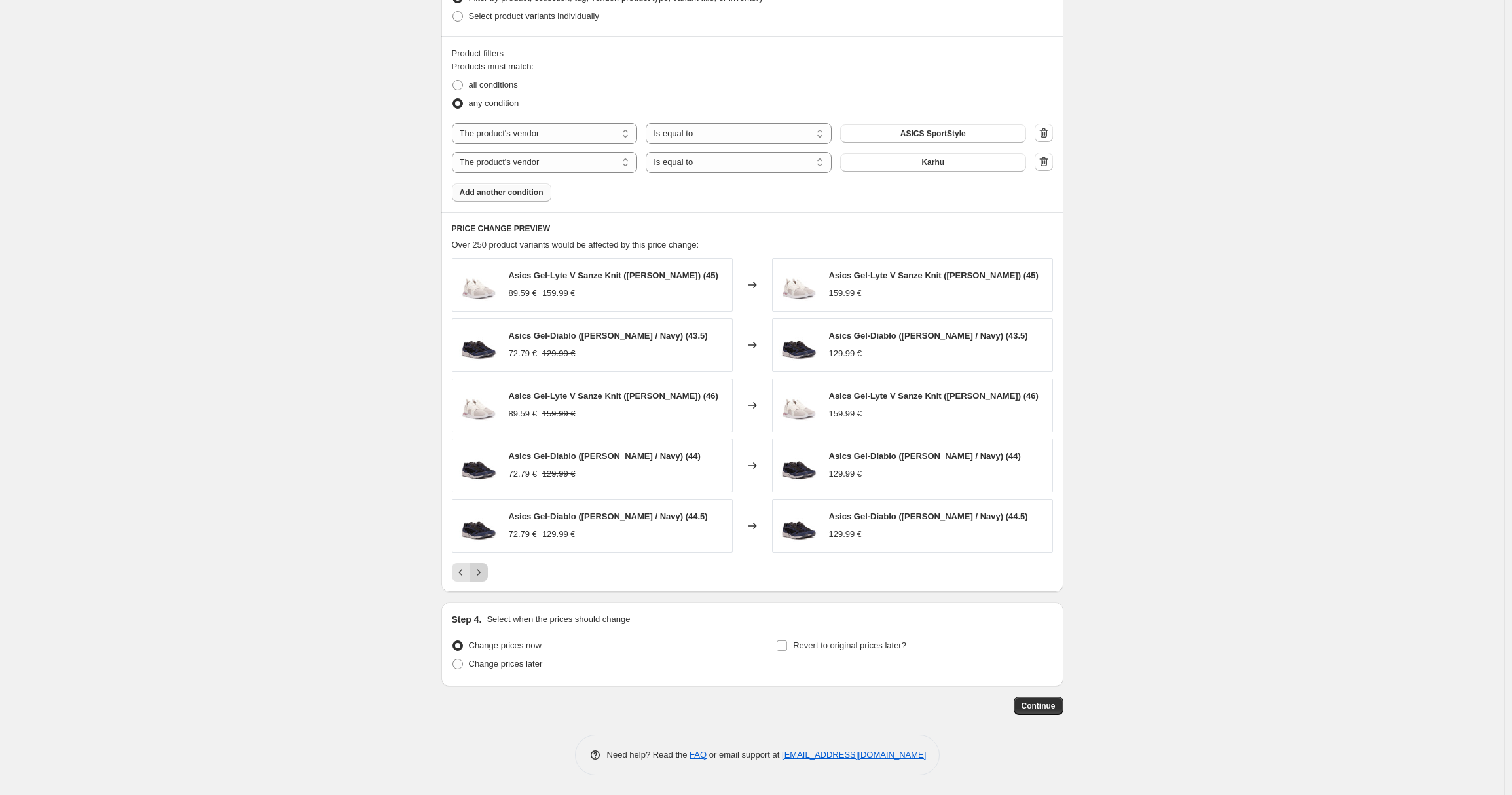
click at [477, 574] on icon "Next" at bounding box center [479, 572] width 13 height 13
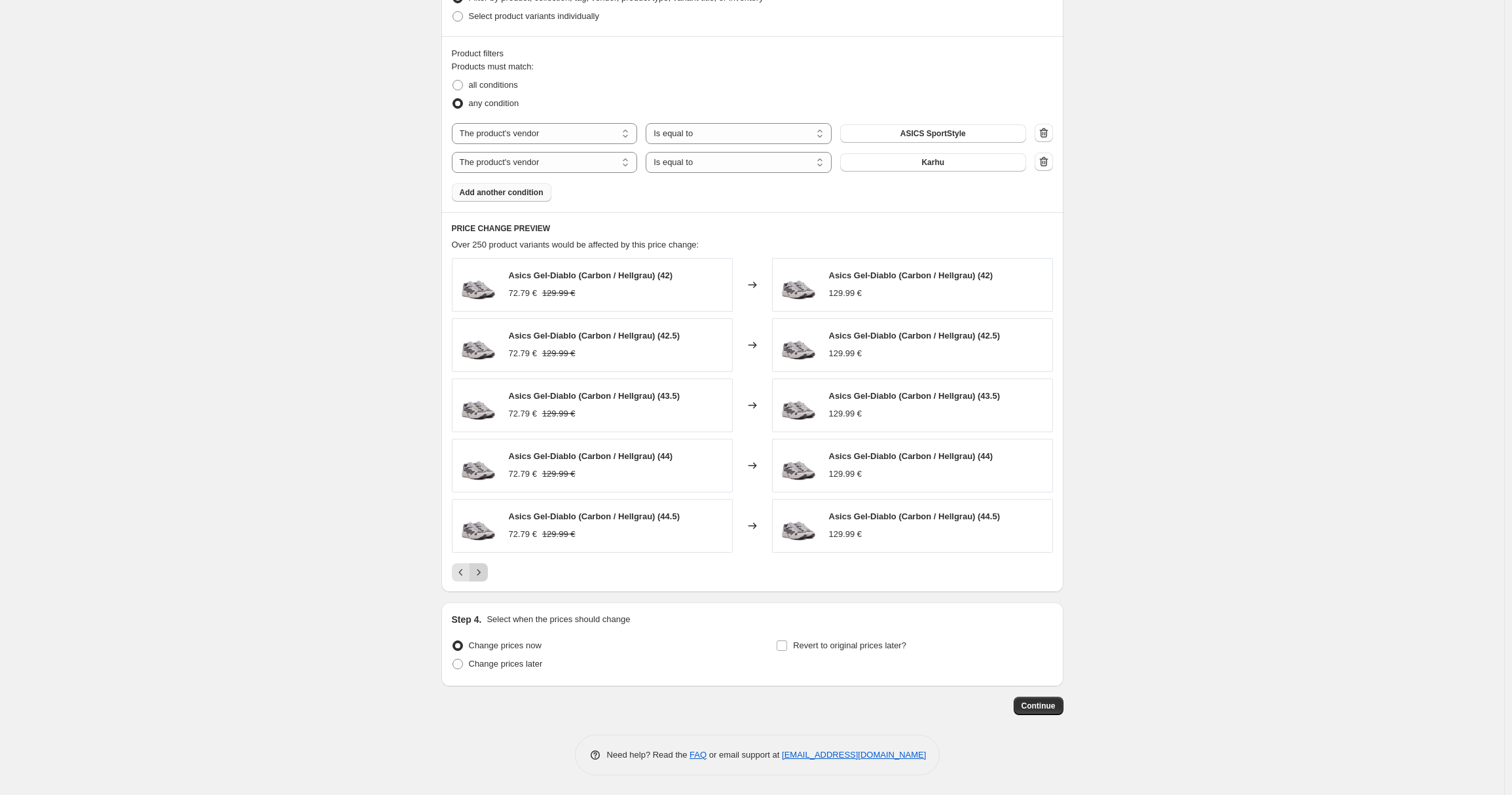
click at [477, 574] on icon "Next" at bounding box center [479, 572] width 13 height 13
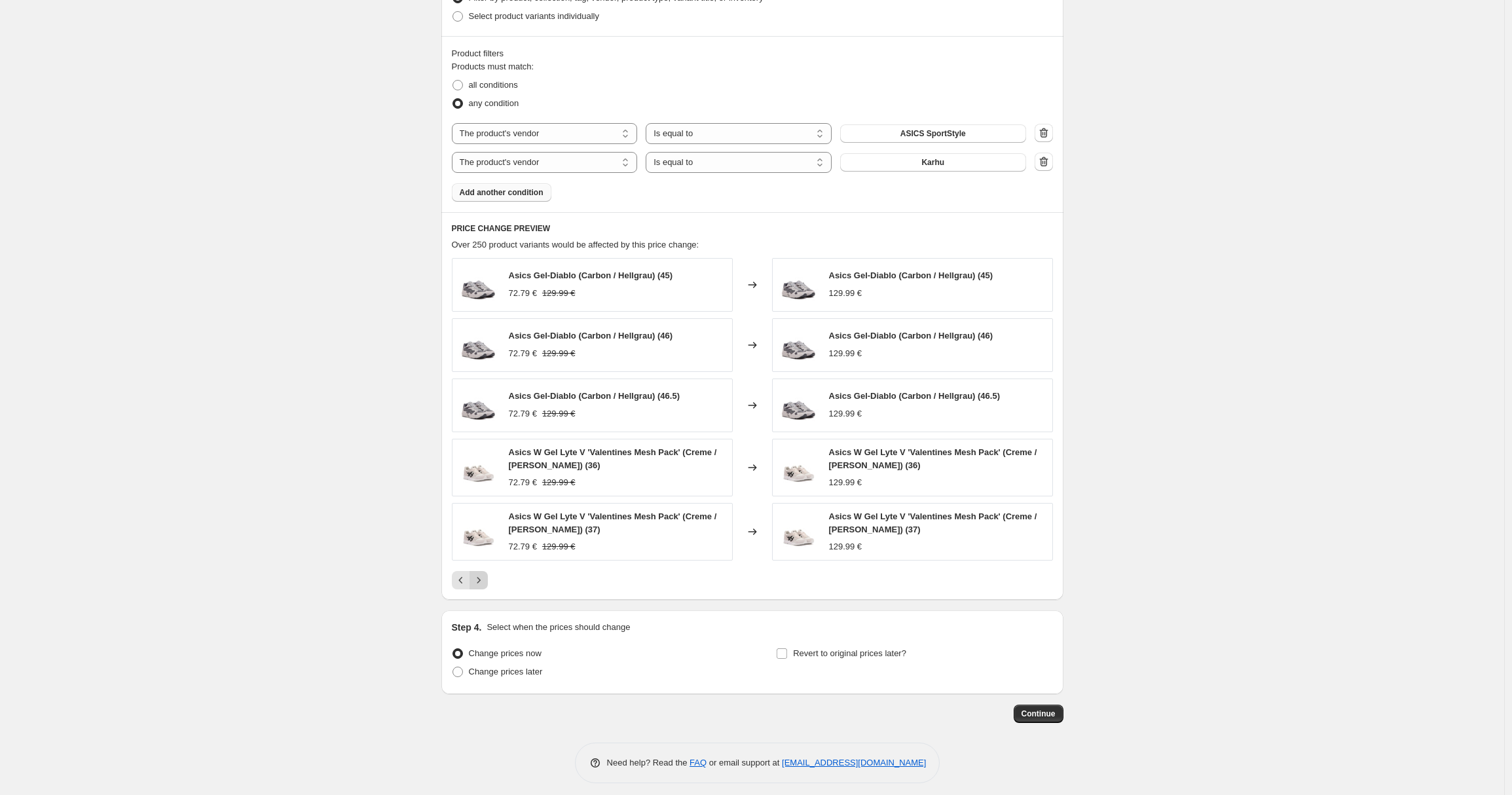
click at [477, 574] on button "Next" at bounding box center [479, 580] width 18 height 18
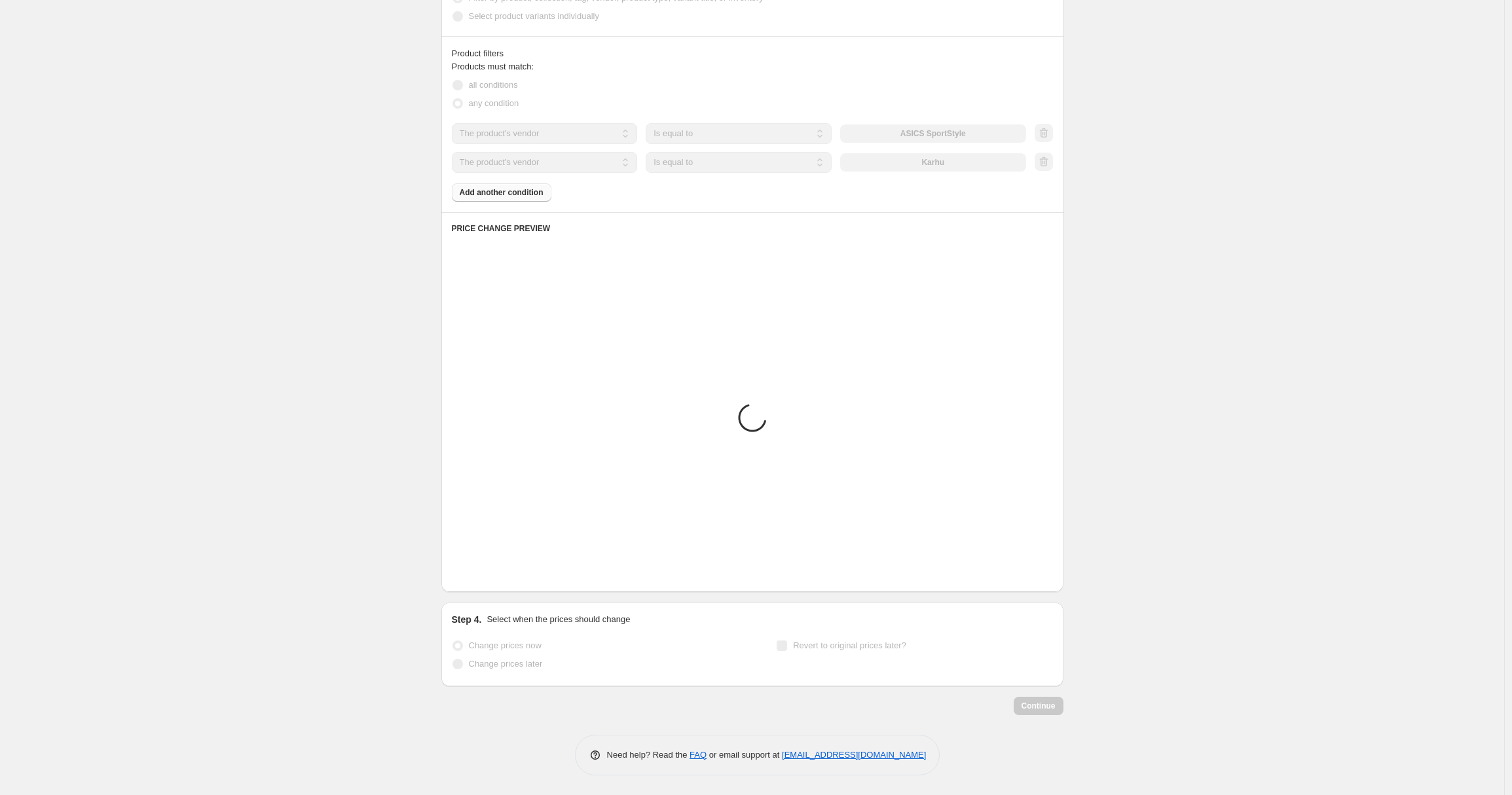
click at [477, 574] on icon "Next" at bounding box center [479, 572] width 13 height 13
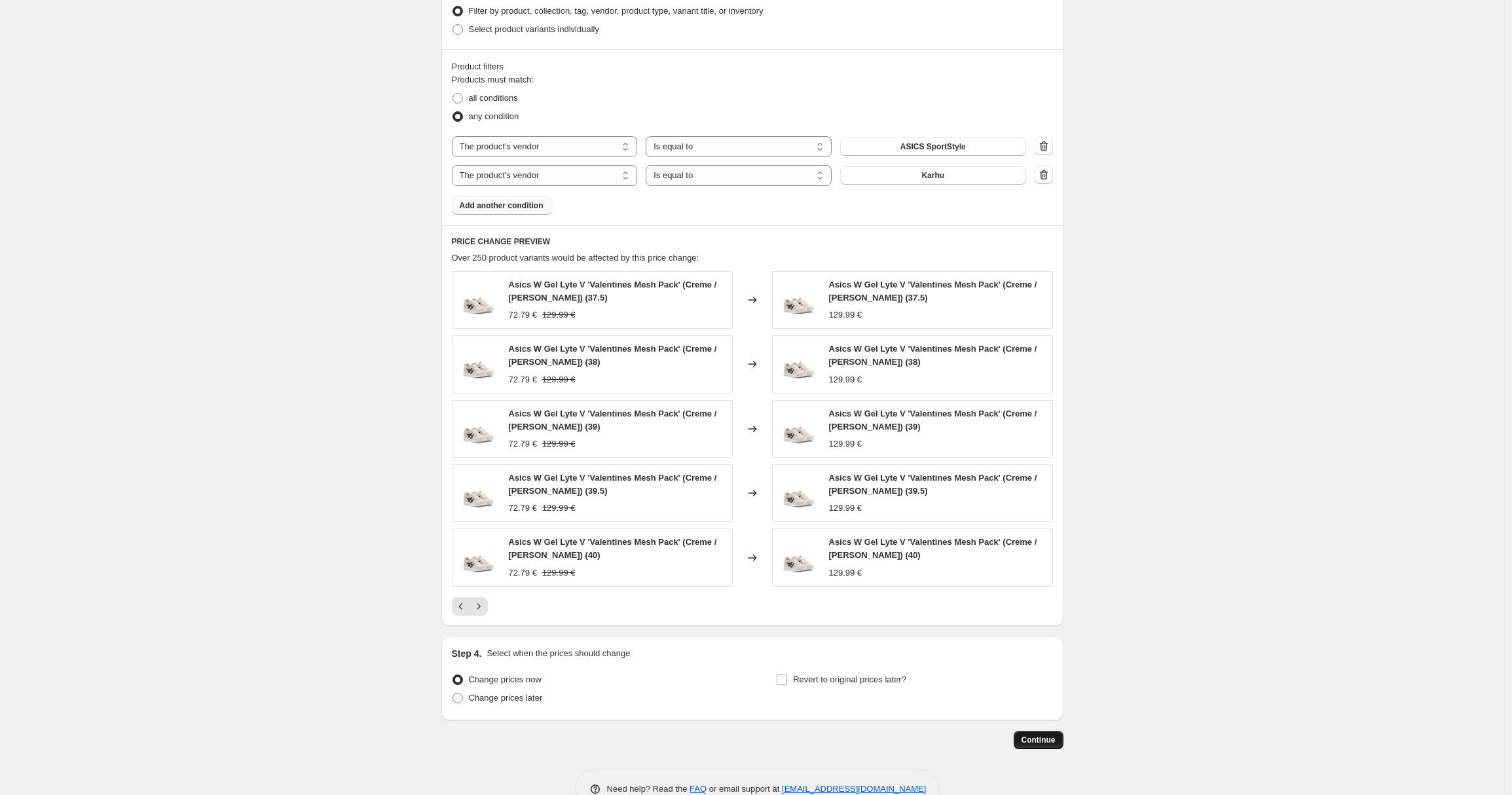
click at [1040, 731] on button "Continue" at bounding box center [1038, 740] width 50 height 18
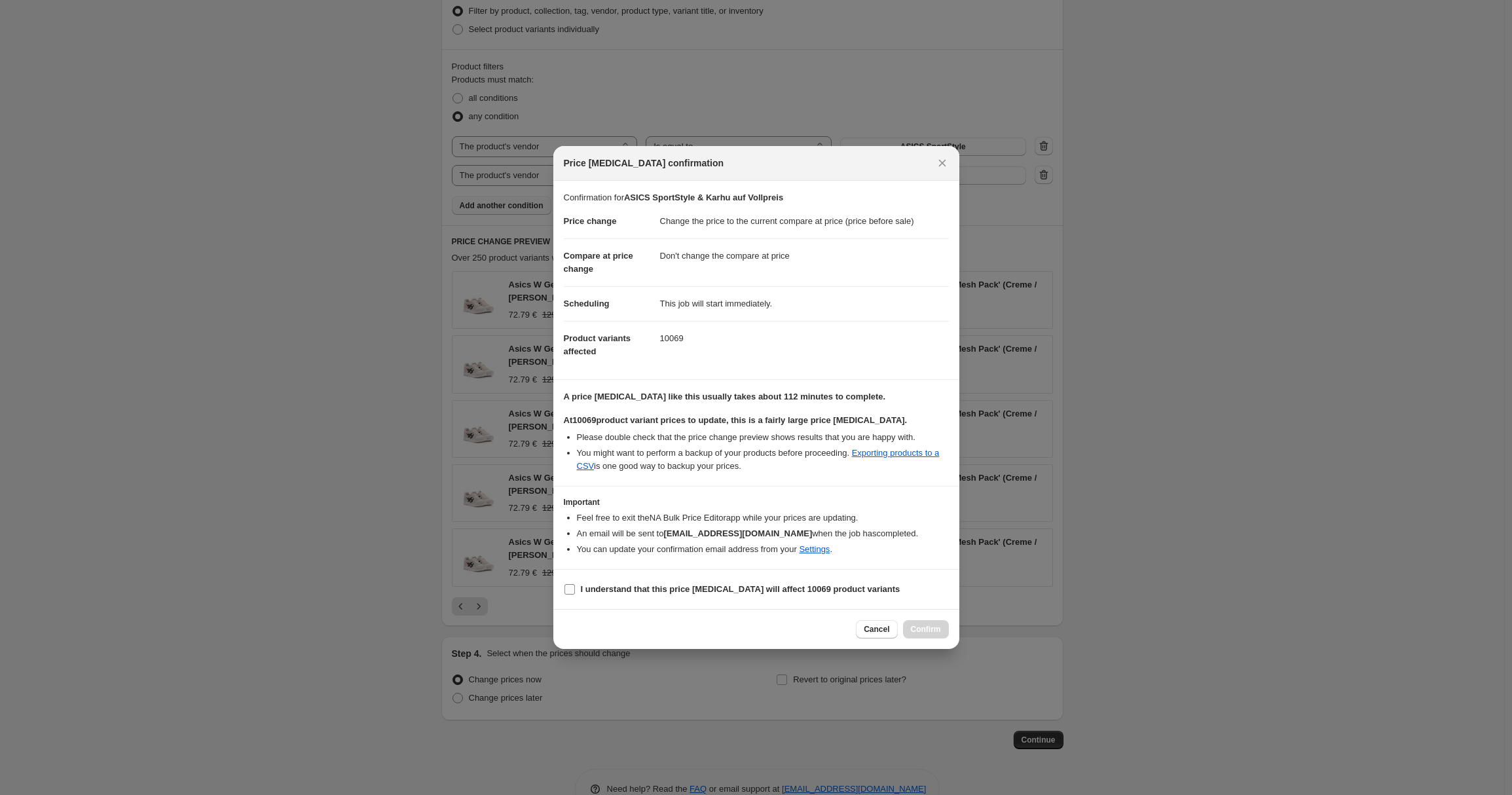
click at [745, 584] on b "I understand that this price change job will affect 10069 product variants" at bounding box center [740, 589] width 319 height 10
click at [575, 584] on input "I understand that this price change job will affect 10069 product variants" at bounding box center [569, 589] width 11 height 11
checkbox input "true"
click at [941, 626] on button "Confirm" at bounding box center [926, 629] width 46 height 18
click at [941, 626] on div "Cancel Loading Confirm" at bounding box center [902, 629] width 93 height 18
